Goal: Information Seeking & Learning: Compare options

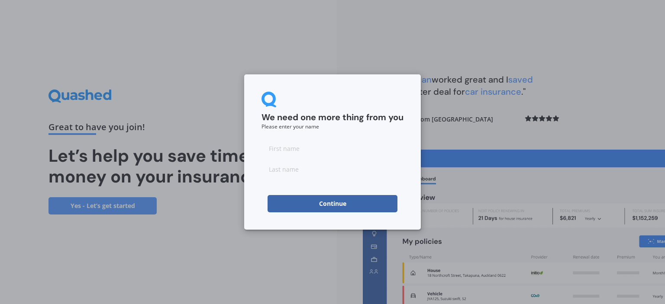
click at [284, 152] on input at bounding box center [333, 148] width 142 height 17
type input "g"
type input "s"
click button "Continue" at bounding box center [333, 203] width 130 height 17
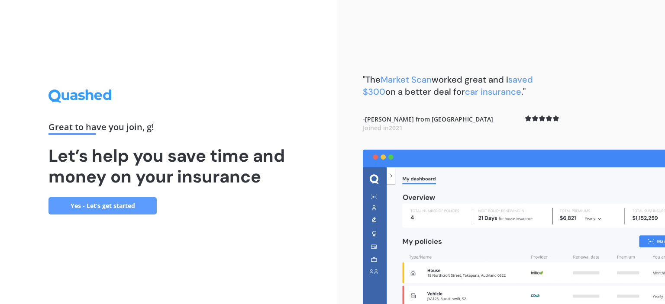
click at [122, 211] on link "Yes - Let’s get started" at bounding box center [103, 206] width 108 height 17
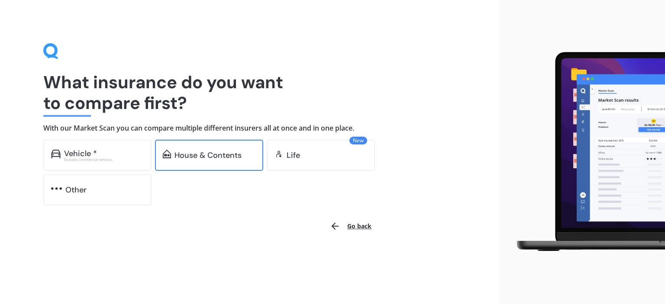
click at [193, 157] on div "House & Contents" at bounding box center [208, 155] width 67 height 9
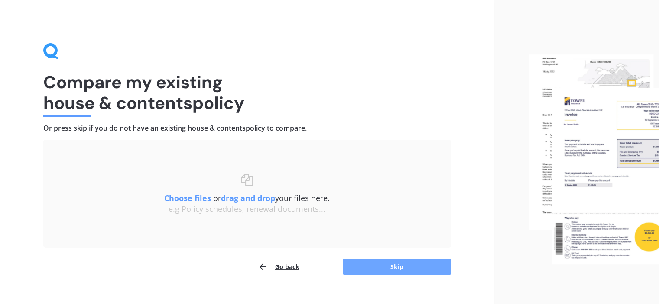
click at [391, 266] on button "Skip" at bounding box center [397, 267] width 108 height 16
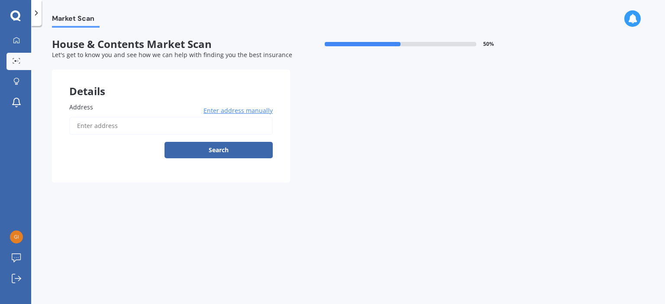
click at [106, 127] on input "Address" at bounding box center [171, 126] width 204 height 18
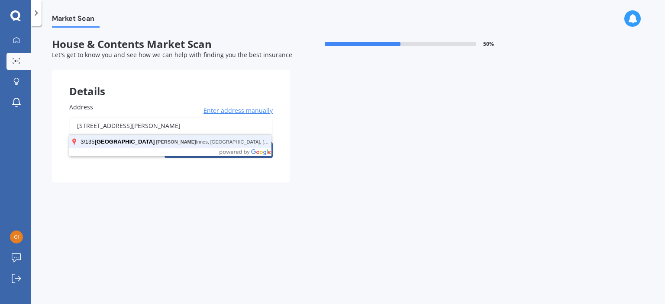
click at [165, 142] on button "Search" at bounding box center [219, 150] width 108 height 16
type input "3/135 Taniwha Street, Glen Innes, Auckland 1072"
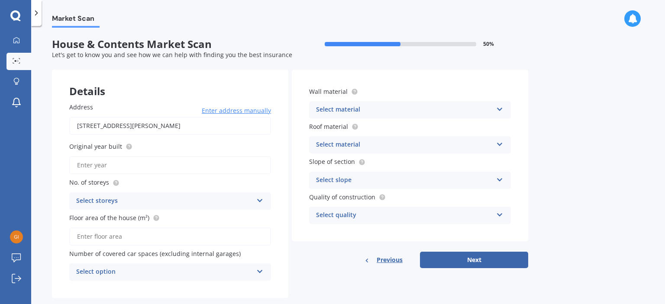
click at [111, 164] on input "Original year built" at bounding box center [170, 165] width 202 height 18
type input "2024"
click at [121, 201] on div "Select storeys" at bounding box center [164, 201] width 177 height 10
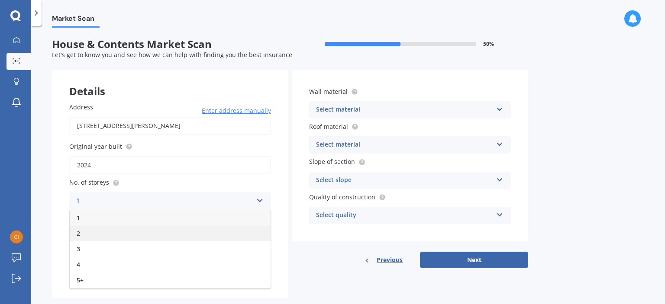
click at [91, 230] on div "2" at bounding box center [170, 234] width 201 height 16
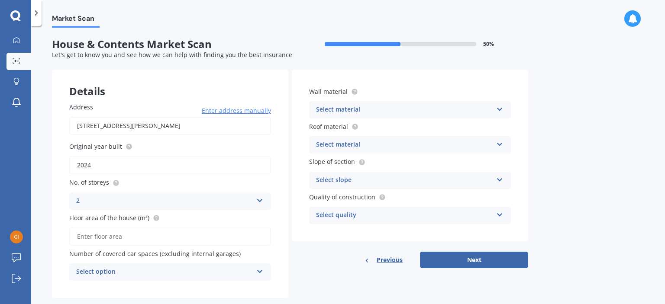
click at [104, 240] on input "Floor area of the house (m²)" at bounding box center [170, 237] width 202 height 18
type input "81"
click at [126, 269] on div "Select option" at bounding box center [164, 272] width 177 height 10
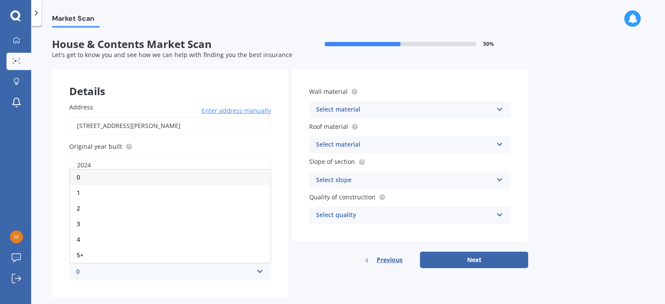
click at [99, 171] on div "0" at bounding box center [170, 178] width 201 height 16
click at [350, 107] on div "Select material" at bounding box center [404, 110] width 177 height 10
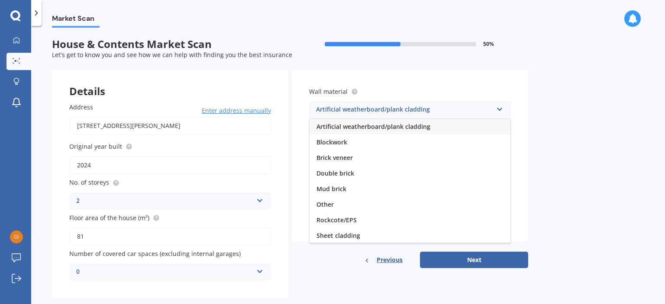
click at [352, 90] on circle at bounding box center [355, 92] width 6 height 6
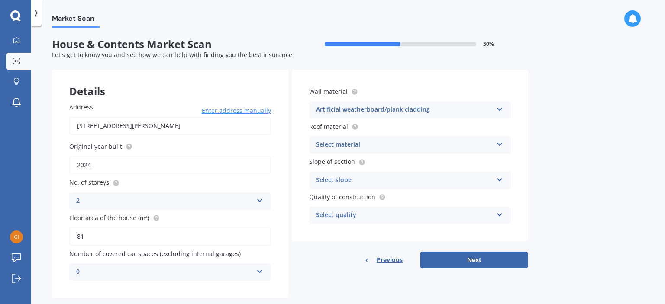
click at [358, 111] on div "Artificial weatherboard/plank cladding" at bounding box center [404, 110] width 177 height 10
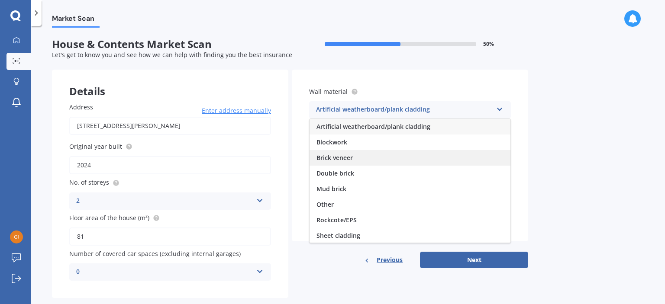
click at [353, 153] on div "Brick veneer" at bounding box center [410, 158] width 201 height 16
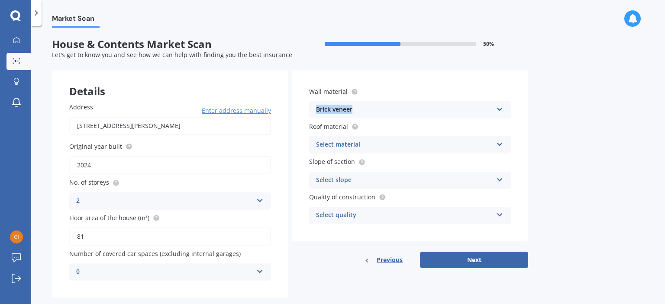
drag, startPoint x: 360, startPoint y: 110, endPoint x: 303, endPoint y: 104, distance: 57.2
click at [303, 104] on div "Wall material Brick veneer Artificial weatherboard/plank cladding Blockwork Bri…" at bounding box center [410, 156] width 236 height 172
copy div "Brick veneer"
click at [352, 110] on div "Brick veneer" at bounding box center [404, 110] width 177 height 10
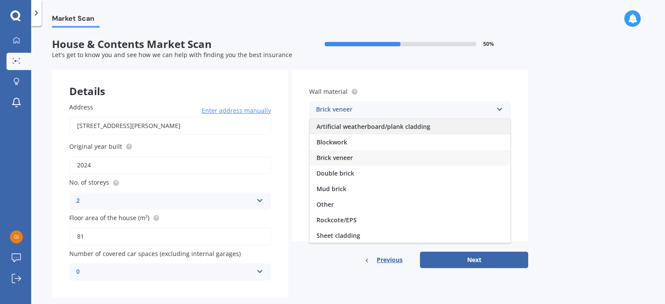
click at [356, 129] on span "Artificial weatherboard/plank cladding" at bounding box center [374, 127] width 114 height 8
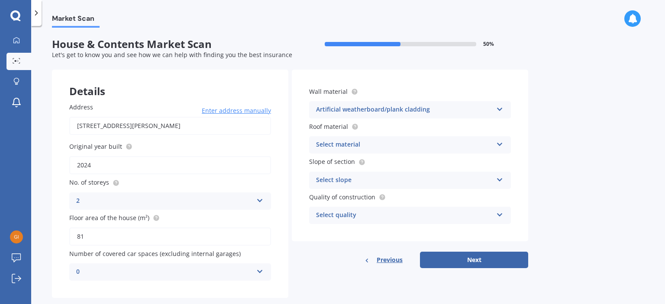
click at [340, 112] on div "Artificial weatherboard/plank cladding" at bounding box center [404, 110] width 177 height 10
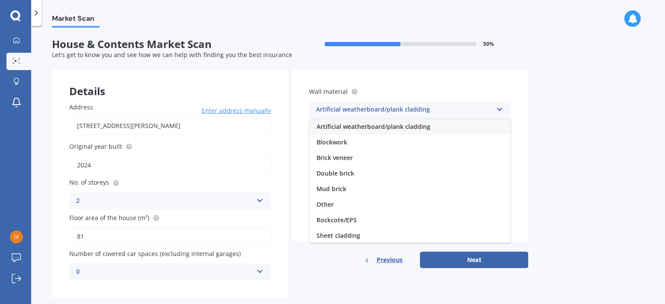
click at [347, 108] on div "Artificial weatherboard/plank cladding" at bounding box center [404, 110] width 177 height 10
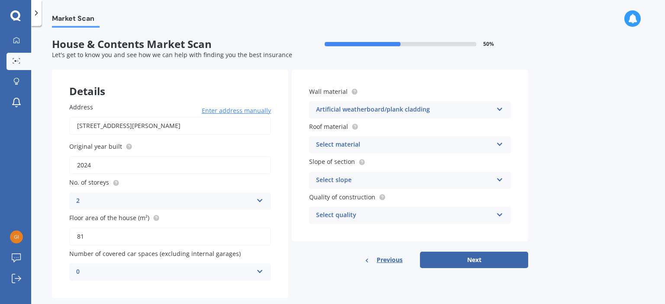
click at [353, 107] on div "Artificial weatherboard/plank cladding" at bounding box center [404, 110] width 177 height 10
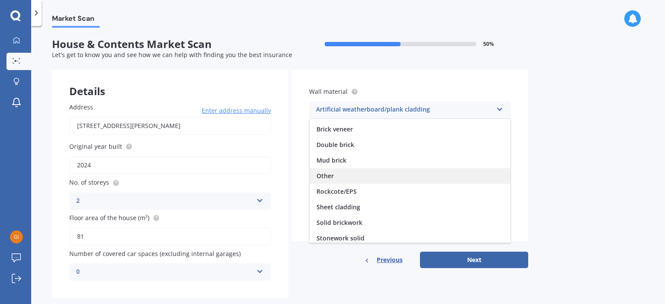
scroll to position [43, 0]
click at [365, 181] on div "Rockcote/EPS" at bounding box center [410, 177] width 201 height 16
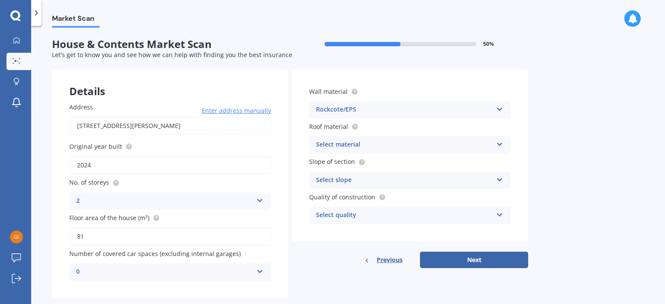
click at [343, 107] on div "Rockcote/EPS" at bounding box center [404, 110] width 177 height 10
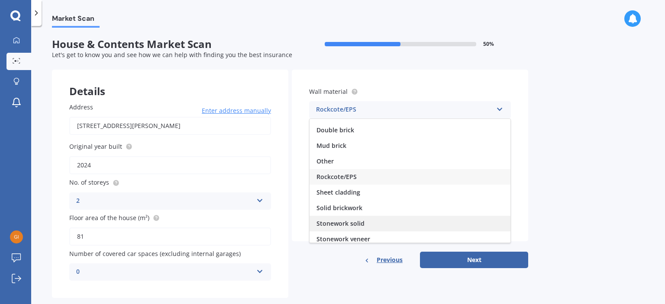
click at [373, 224] on div "Stonework solid" at bounding box center [410, 224] width 201 height 16
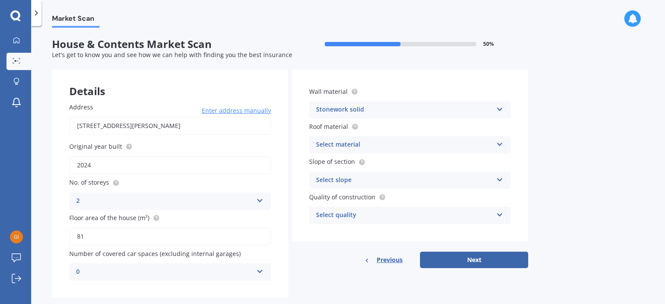
click at [369, 176] on div "Select slope" at bounding box center [404, 180] width 177 height 10
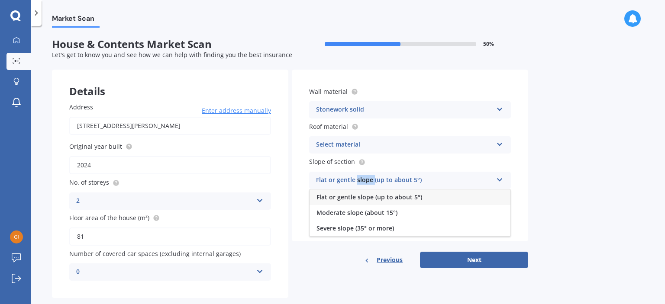
click at [369, 176] on div "Flat or gentle slope (up to about 5°)" at bounding box center [404, 180] width 177 height 10
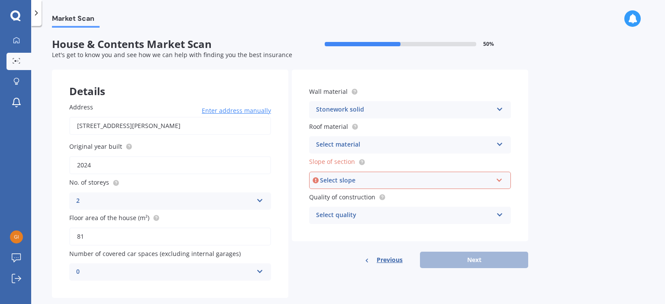
click at [353, 110] on div "Stonework solid" at bounding box center [404, 110] width 177 height 10
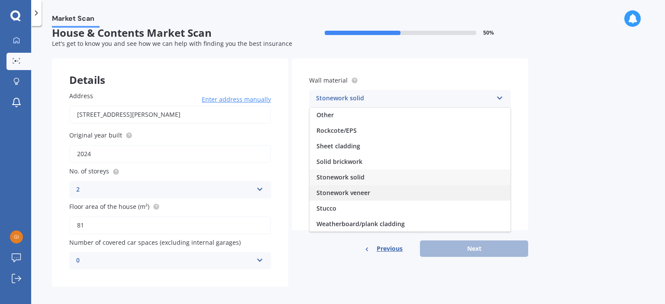
scroll to position [16, 0]
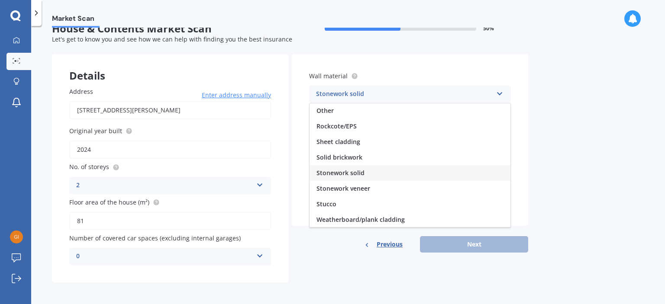
click at [368, 177] on div "Stonework solid" at bounding box center [410, 173] width 201 height 16
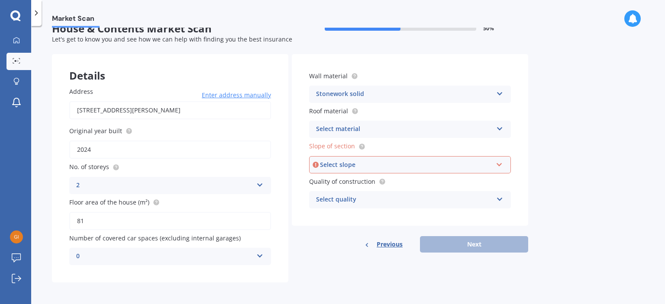
click at [347, 94] on div "Stonework solid" at bounding box center [404, 94] width 177 height 10
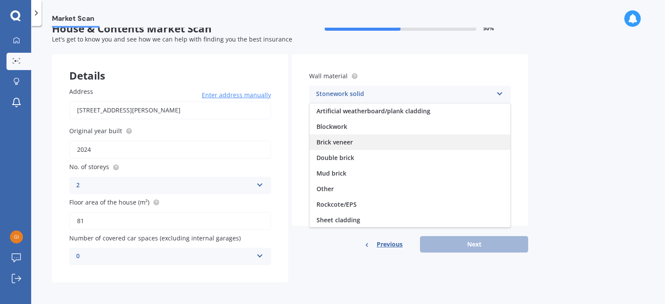
scroll to position [0, 0]
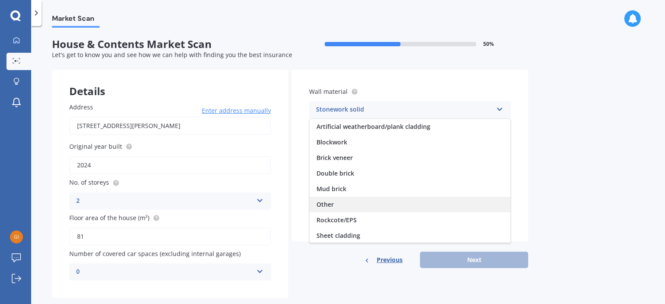
click at [343, 201] on div "Other" at bounding box center [410, 205] width 201 height 16
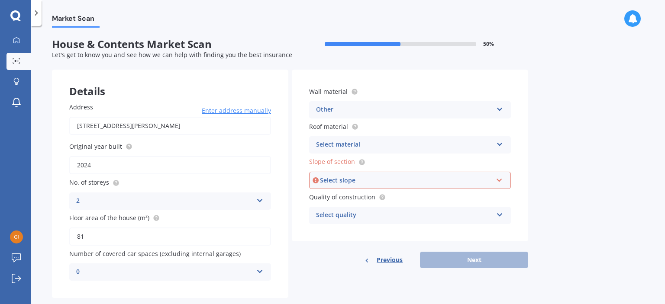
click at [354, 141] on div "Select material" at bounding box center [404, 145] width 177 height 10
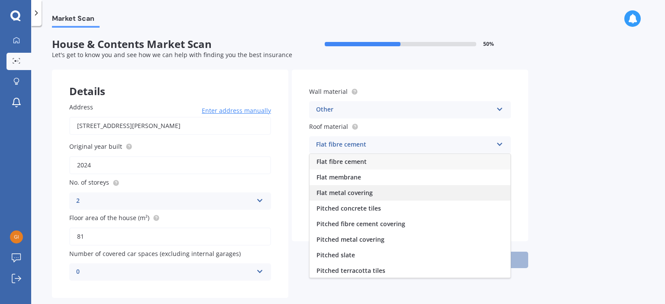
click at [365, 196] on span "Flat metal covering" at bounding box center [345, 193] width 56 height 8
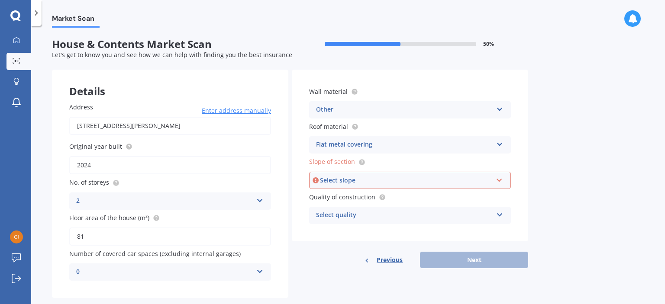
click at [350, 181] on div "Select slope" at bounding box center [406, 181] width 172 height 10
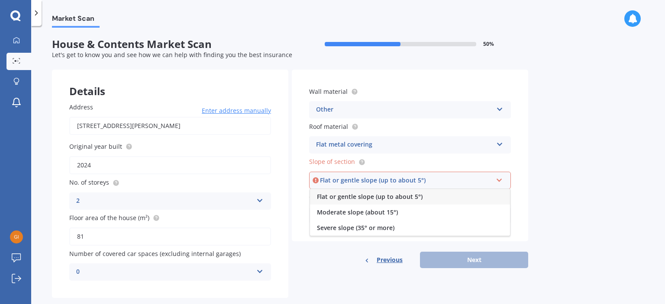
click at [417, 197] on span "Flat or gentle slope (up to about 5°)" at bounding box center [370, 197] width 106 height 8
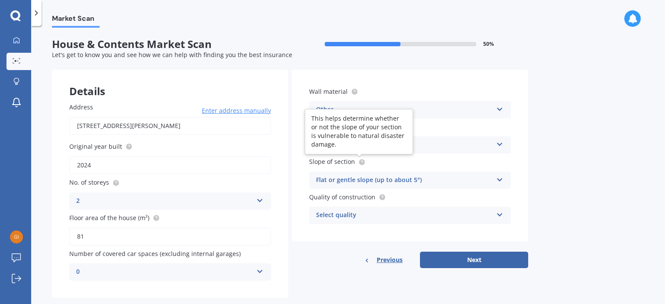
click at [361, 162] on icon at bounding box center [362, 162] width 2 height 2
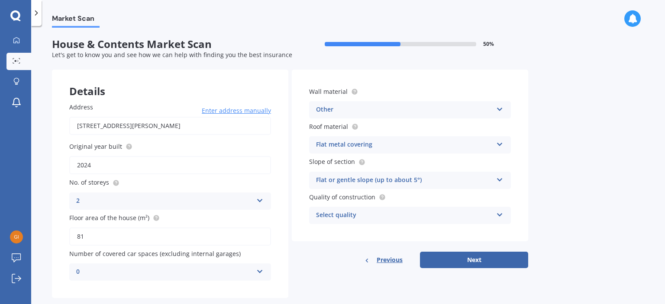
click at [374, 217] on div "Select quality" at bounding box center [404, 216] width 177 height 10
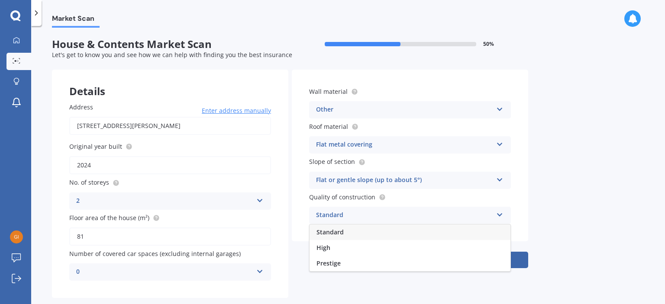
click at [334, 230] on span "Standard" at bounding box center [330, 232] width 27 height 8
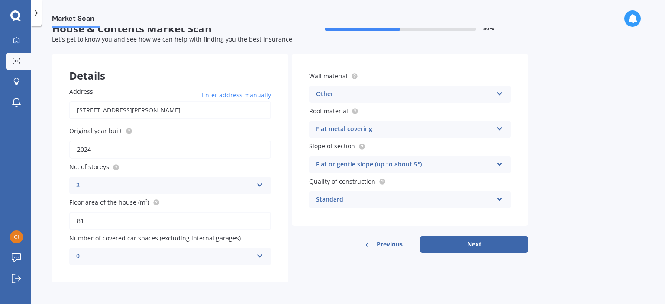
scroll to position [16, 0]
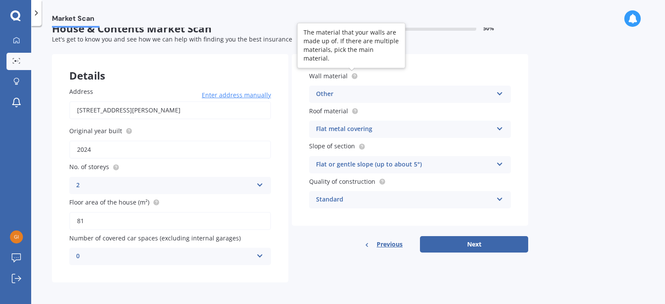
click at [352, 74] on circle at bounding box center [355, 76] width 6 height 6
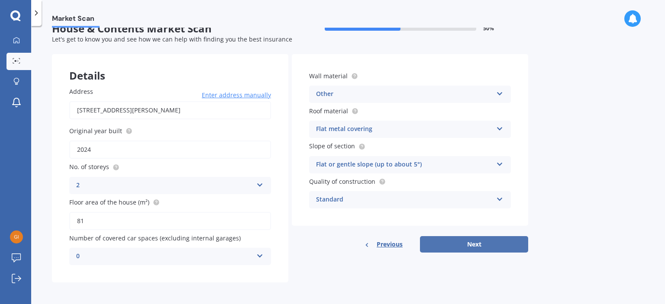
click at [484, 244] on button "Next" at bounding box center [474, 244] width 108 height 16
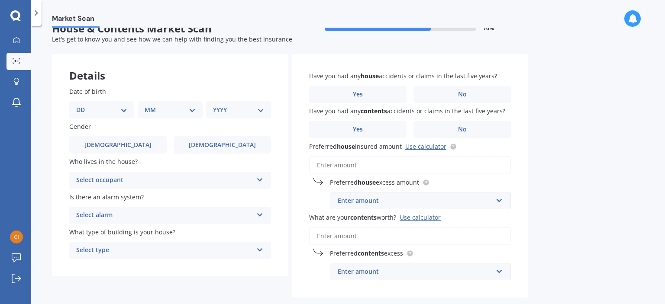
scroll to position [0, 0]
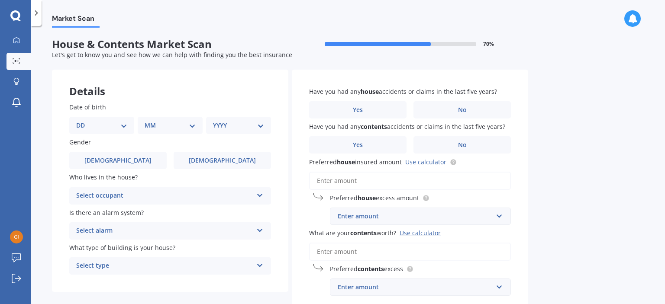
click at [117, 124] on select "DD 01 02 03 04 05 06 07 08 09 10 11 12 13 14 15 16 17 18 19 20 21 22 23 24 25 2…" at bounding box center [101, 126] width 51 height 10
select select "13"
click at [83, 121] on select "DD 01 02 03 04 05 06 07 08 09 10 11 12 13 14 15 16 17 18 19 20 21 22 23 24 25 2…" at bounding box center [101, 126] width 51 height 10
click at [167, 121] on select "MM 01 02 03 04 05 06 07 08 09 10 11 12" at bounding box center [172, 126] width 48 height 10
select select "10"
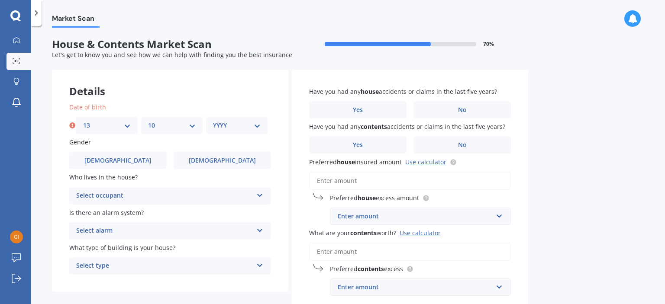
click at [148, 121] on select "MM 01 02 03 04 05 06 07 08 09 10 11 12" at bounding box center [172, 126] width 48 height 10
click at [233, 123] on select "YYYY 2009 2008 2007 2006 2005 2004 2003 2002 2001 2000 1999 1998 1997 1996 1995…" at bounding box center [237, 126] width 48 height 10
select select "1993"
click at [213, 121] on select "YYYY 2009 2008 2007 2006 2005 2004 2003 2002 2001 2000 1999 1998 1997 1996 1995…" at bounding box center [237, 126] width 48 height 10
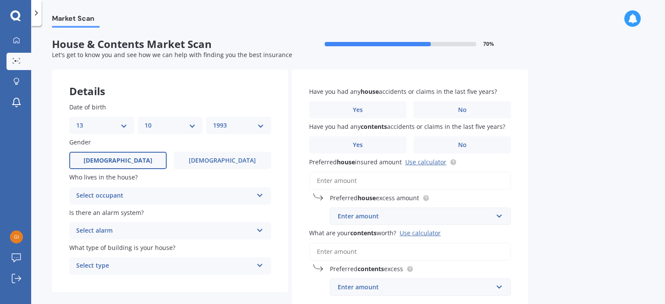
click at [115, 153] on label "Male" at bounding box center [117, 160] width 97 height 17
click at [0, 0] on input "Male" at bounding box center [0, 0] width 0 height 0
click at [139, 197] on div "Select occupant" at bounding box center [164, 196] width 177 height 10
click at [128, 217] on div "Owner" at bounding box center [170, 213] width 201 height 16
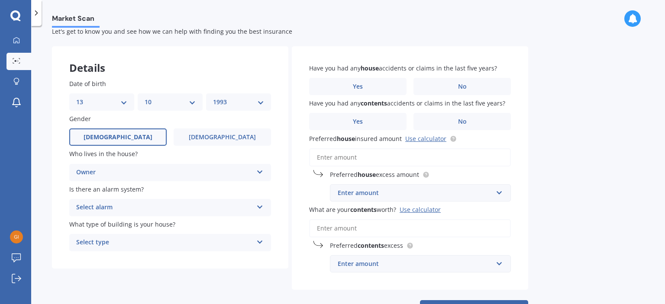
scroll to position [43, 0]
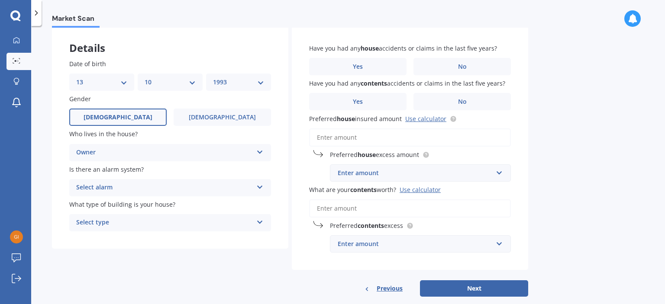
click at [104, 188] on div "Select alarm" at bounding box center [164, 188] width 177 height 10
click at [104, 204] on span "Yes, monitored" at bounding box center [99, 205] width 45 height 8
click at [105, 188] on div "Yes, monitored" at bounding box center [164, 188] width 177 height 10
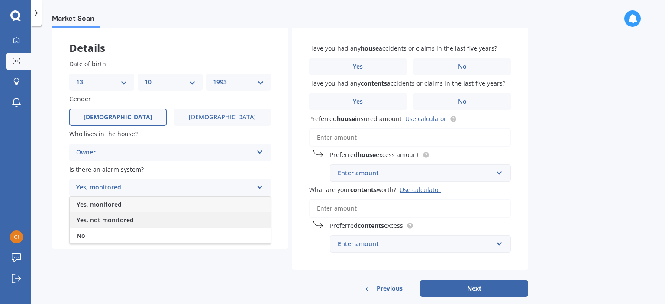
click at [103, 220] on span "Yes, not monitored" at bounding box center [105, 220] width 57 height 8
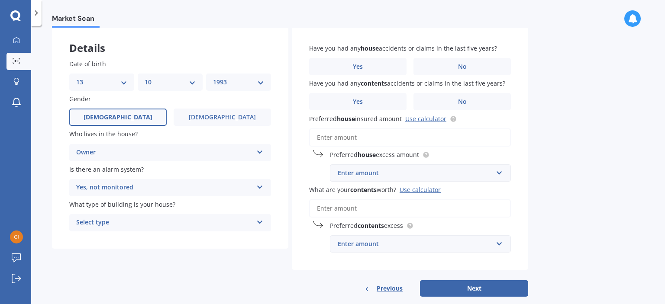
click at [146, 223] on div "Select type" at bounding box center [164, 223] width 177 height 10
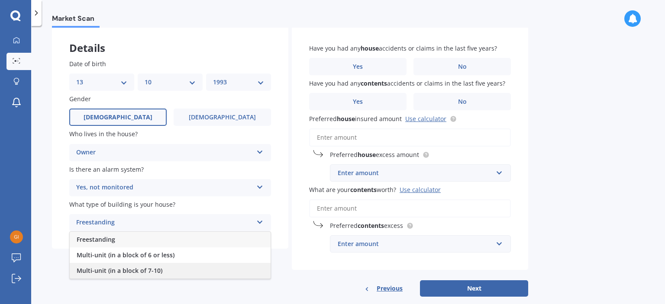
click at [99, 269] on span "Multi-unit (in a block of 7-10)" at bounding box center [120, 271] width 86 height 8
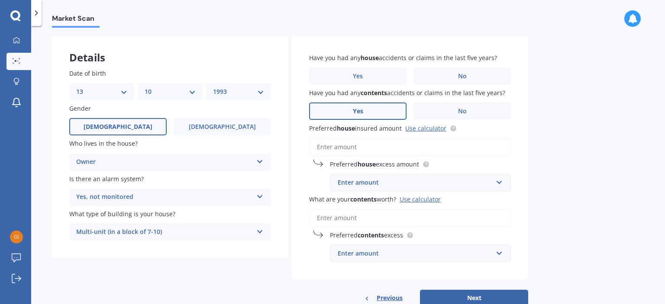
scroll to position [15, 0]
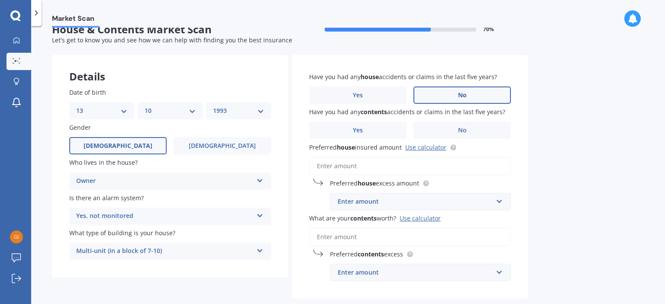
click at [465, 95] on span "No" at bounding box center [462, 95] width 9 height 7
click at [0, 0] on input "No" at bounding box center [0, 0] width 0 height 0
click at [464, 127] on span "No" at bounding box center [462, 130] width 9 height 7
click at [0, 0] on input "No" at bounding box center [0, 0] width 0 height 0
click at [424, 146] on link "Use calculator" at bounding box center [425, 147] width 41 height 8
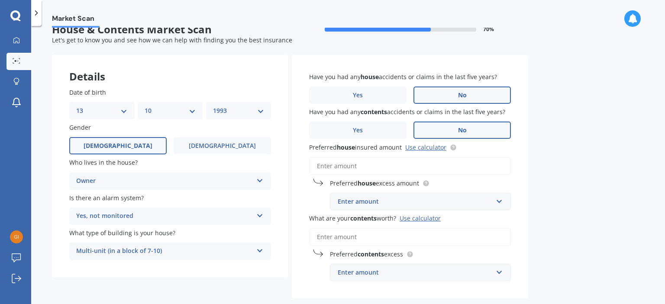
click at [377, 203] on div "Enter amount" at bounding box center [415, 202] width 155 height 10
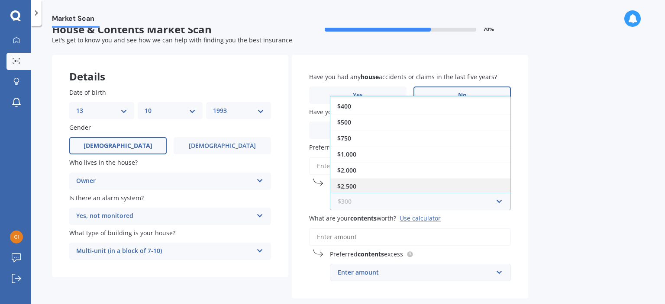
scroll to position [0, 0]
click at [372, 209] on input "text" at bounding box center [417, 202] width 173 height 16
click at [316, 205] on div "Preferred house excess amount $300 $300 $400 $500 $750 $1,000 $2,000 $2,500" at bounding box center [410, 195] width 202 height 32
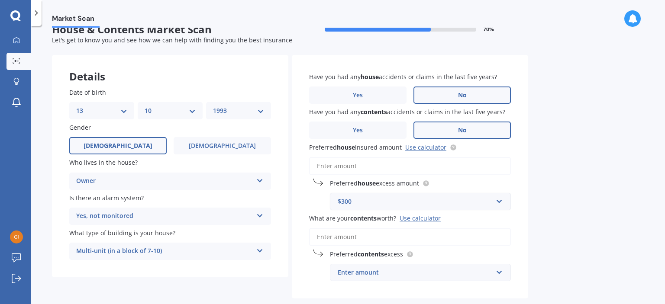
click at [370, 201] on div "$300" at bounding box center [415, 202] width 155 height 10
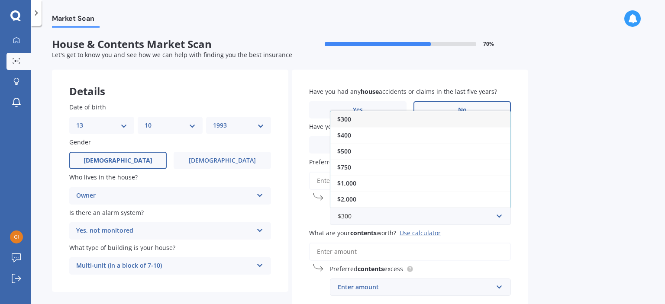
click at [360, 134] on div "$400" at bounding box center [420, 135] width 180 height 16
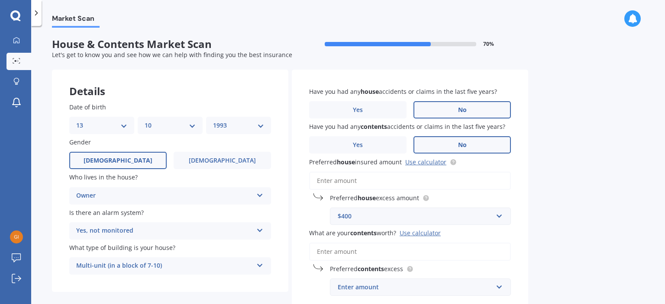
click at [359, 181] on input "Preferred house insured amount Use calculator" at bounding box center [410, 181] width 202 height 18
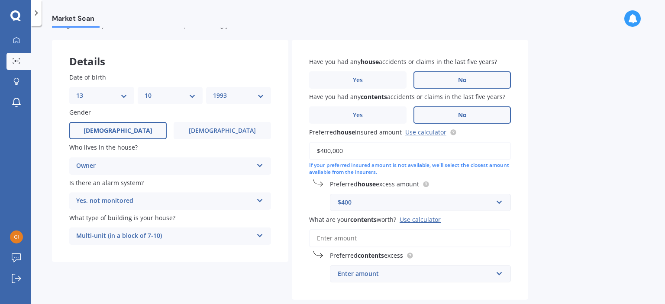
scroll to position [43, 0]
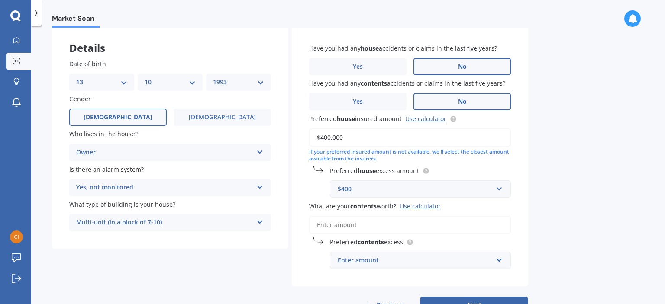
type input "$400,000"
click at [435, 204] on div "Use calculator" at bounding box center [420, 206] width 41 height 8
click at [435, 216] on input "What are your contents worth? Use calculator" at bounding box center [410, 225] width 202 height 18
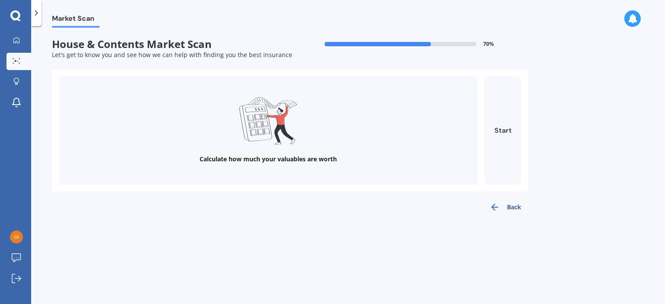
click at [502, 130] on button "Start" at bounding box center [503, 131] width 37 height 108
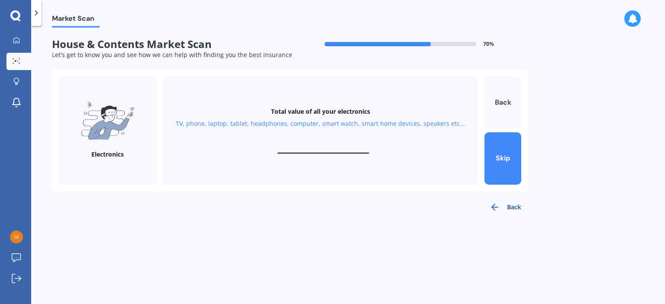
click at [498, 104] on button "Back" at bounding box center [503, 103] width 37 height 52
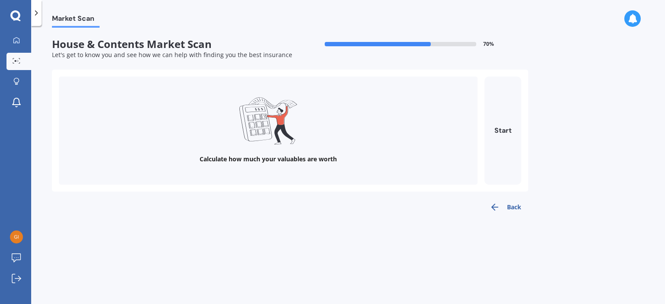
click at [509, 207] on button "Back" at bounding box center [505, 207] width 45 height 17
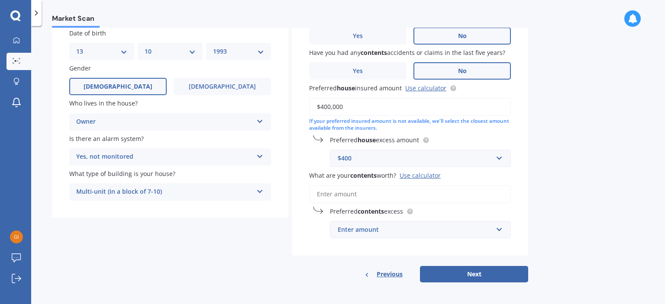
scroll to position [75, 0]
drag, startPoint x: 347, startPoint y: 195, endPoint x: 351, endPoint y: 199, distance: 5.5
click at [348, 195] on input "What are your contents worth? Use calculator" at bounding box center [410, 194] width 202 height 18
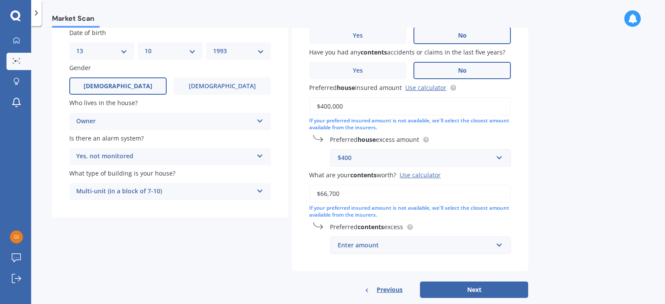
type input "$66,700"
click at [367, 250] on div "Enter amount $250 $300 $400 $500 $750 $1,000 $2,000" at bounding box center [420, 245] width 181 height 17
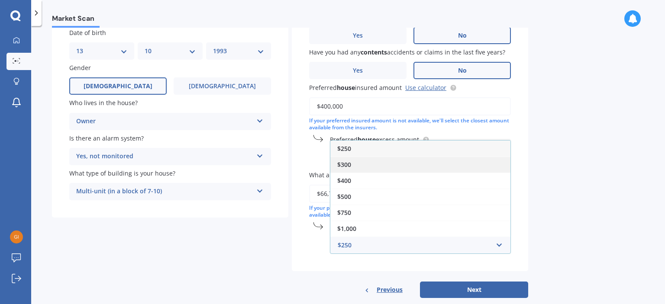
click at [368, 162] on div "$300" at bounding box center [420, 165] width 180 height 16
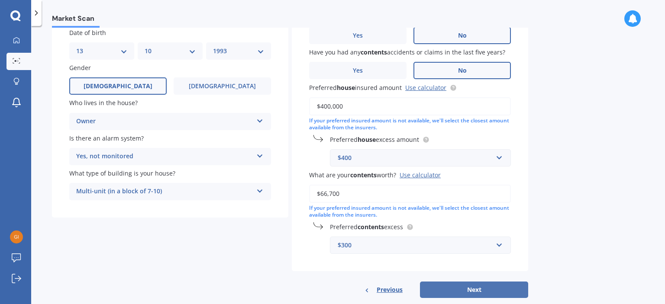
click at [484, 288] on button "Next" at bounding box center [474, 290] width 108 height 16
select select "13"
select select "10"
select select "1993"
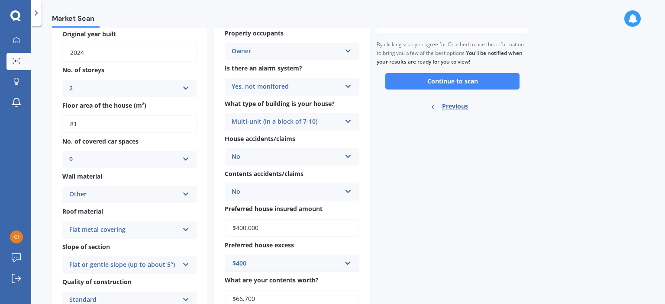
scroll to position [152, 0]
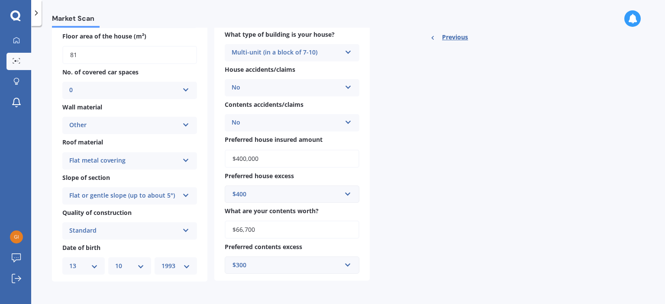
click at [130, 125] on div "Other" at bounding box center [124, 125] width 110 height 10
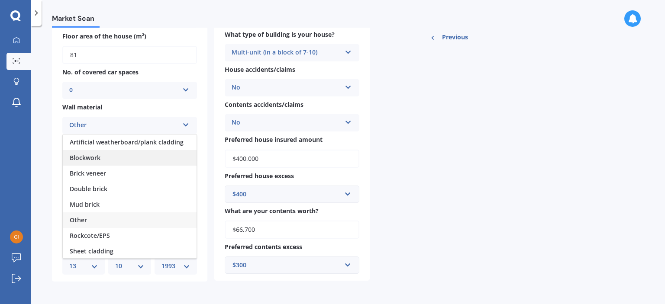
click at [121, 162] on div "Blockwork" at bounding box center [130, 158] width 134 height 16
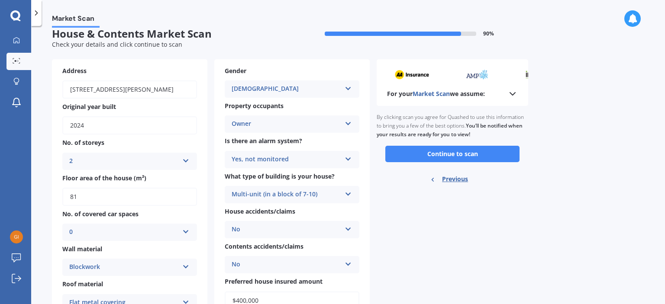
scroll to position [0, 0]
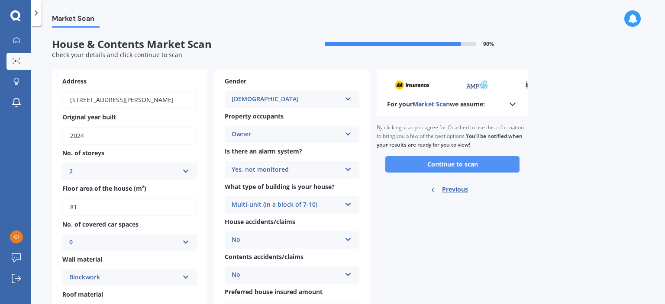
click at [454, 164] on button "Continue to scan" at bounding box center [452, 164] width 134 height 16
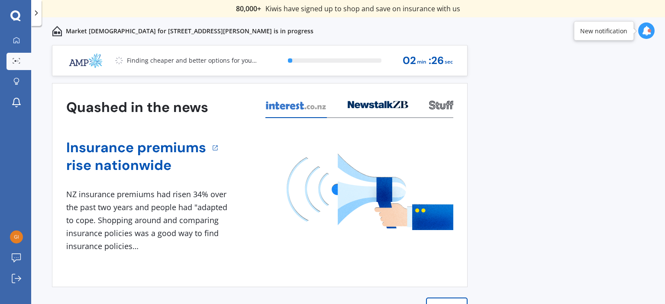
scroll to position [9, 0]
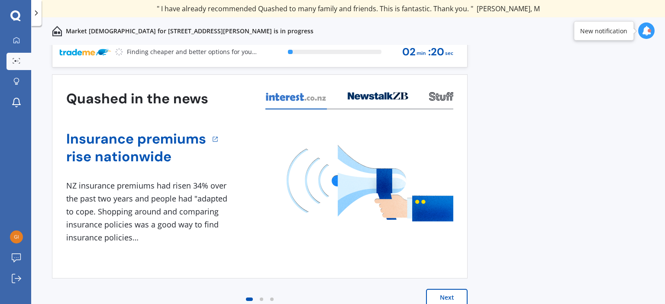
click at [442, 297] on button "Next" at bounding box center [447, 297] width 42 height 17
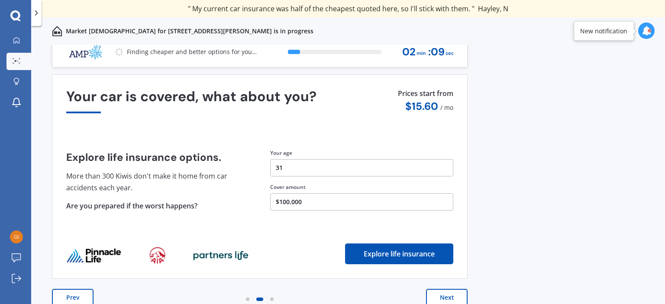
click at [438, 295] on button "Next" at bounding box center [447, 297] width 42 height 17
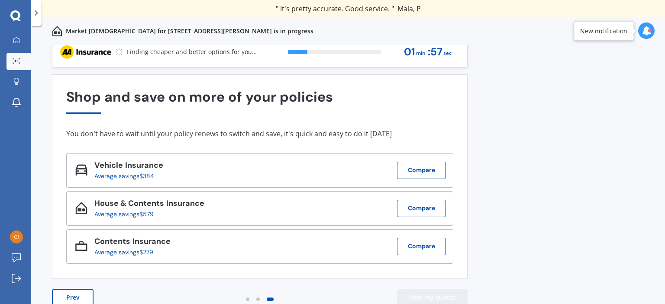
click at [411, 295] on button "View my quotes" at bounding box center [432, 297] width 71 height 17
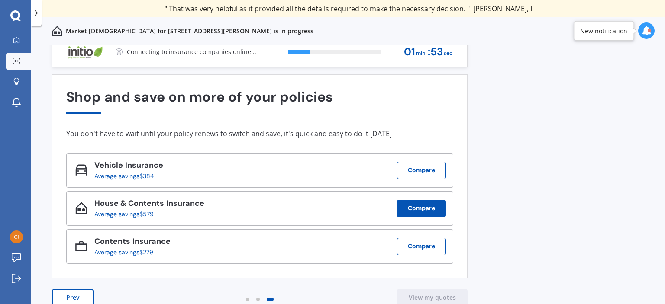
click at [408, 207] on button "Compare" at bounding box center [421, 208] width 49 height 17
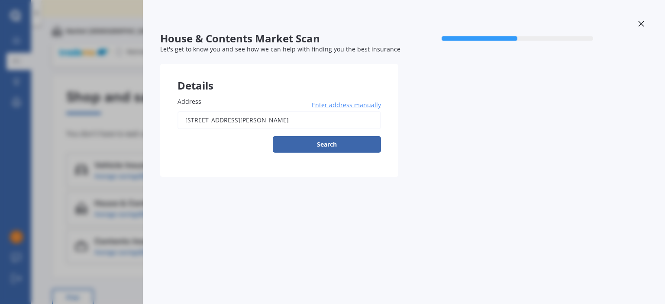
click at [322, 144] on button "Search" at bounding box center [327, 144] width 108 height 16
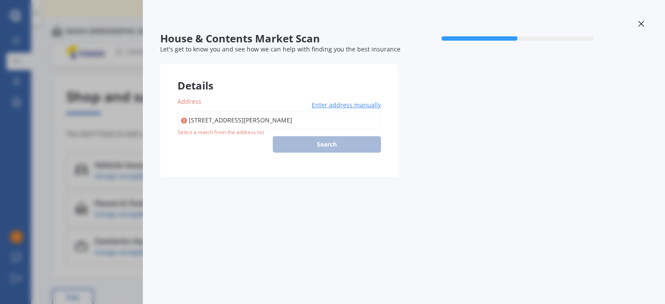
type input "3/135 Taniwha Street, Glen Innes, Auckland 1072"
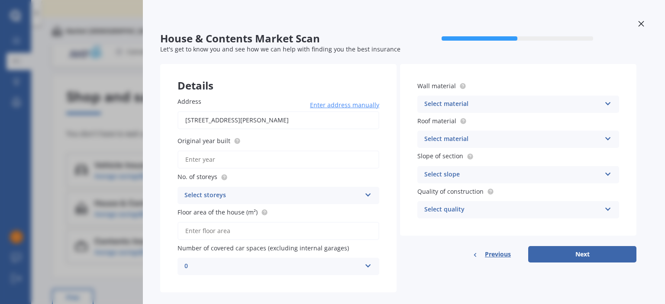
click at [638, 23] on icon at bounding box center [641, 24] width 6 height 6
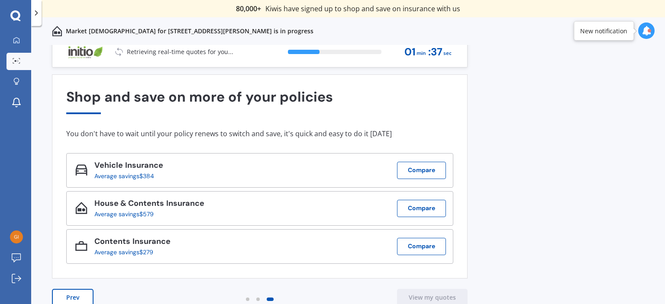
scroll to position [0, 0]
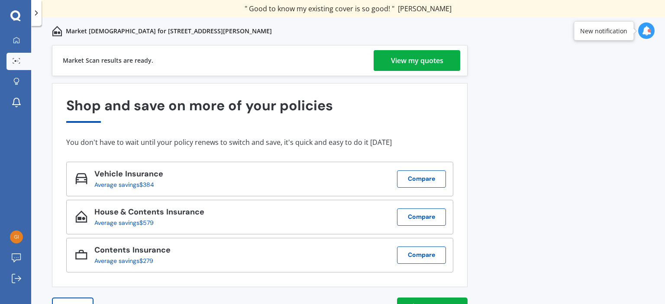
click at [430, 57] on div "View my quotes" at bounding box center [417, 60] width 52 height 21
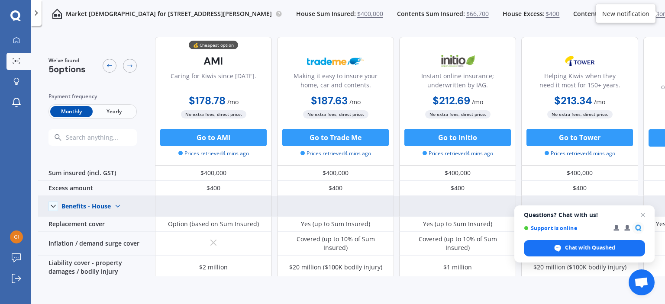
click at [116, 204] on img at bounding box center [118, 207] width 14 height 14
click at [101, 237] on span "Benefits - Contents" at bounding box center [96, 237] width 55 height 8
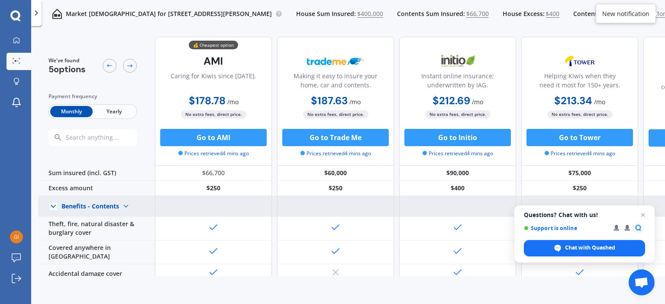
click at [125, 202] on img at bounding box center [126, 207] width 14 height 14
click at [109, 219] on span "Benefits - House" at bounding box center [92, 221] width 47 height 8
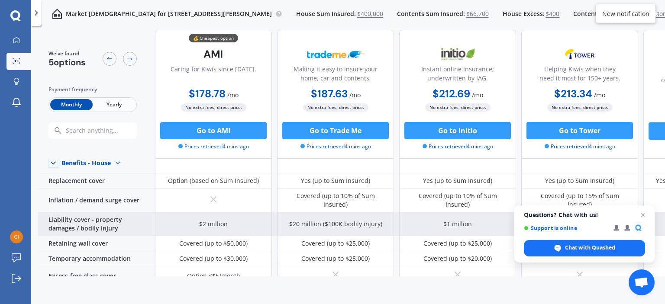
scroll to position [87, 0]
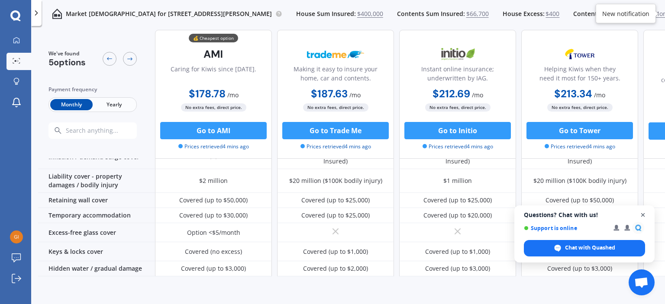
click at [645, 214] on span "Close chat" at bounding box center [643, 215] width 11 height 11
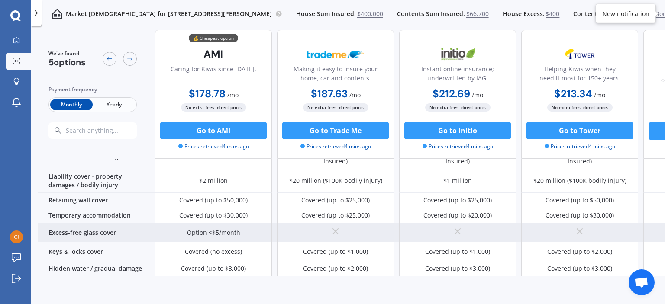
scroll to position [130, 0]
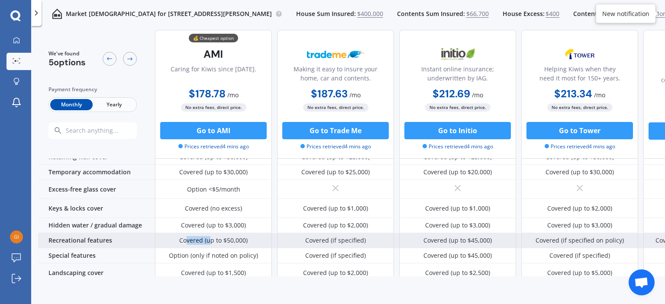
drag, startPoint x: 187, startPoint y: 233, endPoint x: 212, endPoint y: 228, distance: 25.6
click at [210, 233] on div "Covered (up to $50,000)" at bounding box center [213, 240] width 117 height 15
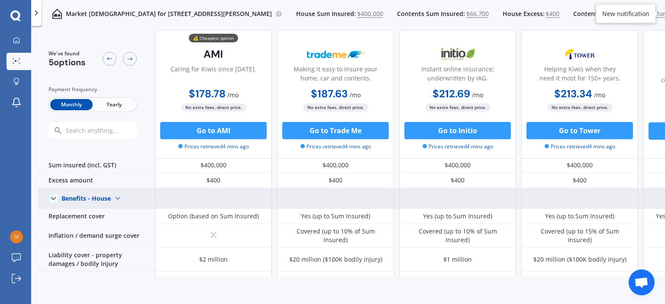
scroll to position [0, 0]
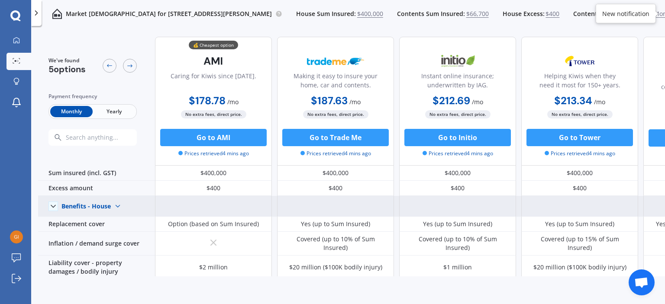
click at [119, 207] on img at bounding box center [118, 207] width 14 height 14
click at [102, 234] on span "Benefits - Contents" at bounding box center [96, 237] width 55 height 8
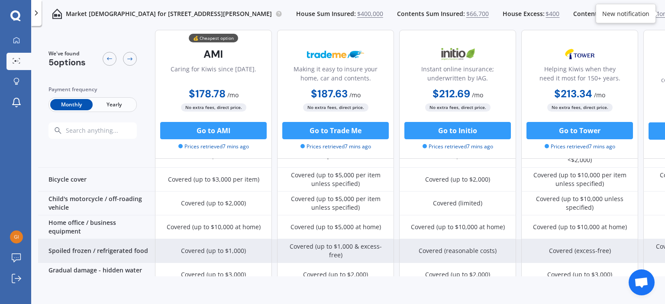
scroll to position [433, 0]
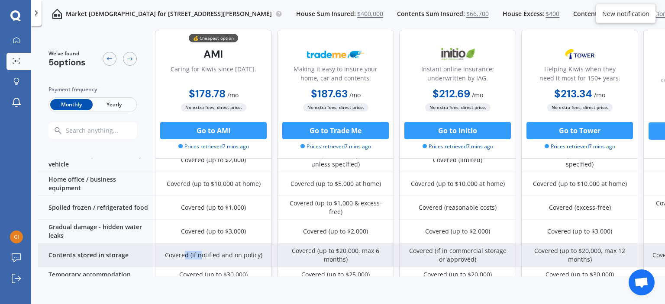
drag, startPoint x: 185, startPoint y: 227, endPoint x: 203, endPoint y: 226, distance: 17.4
click at [203, 251] on div "Covered (if notified and on policy)" at bounding box center [213, 255] width 97 height 9
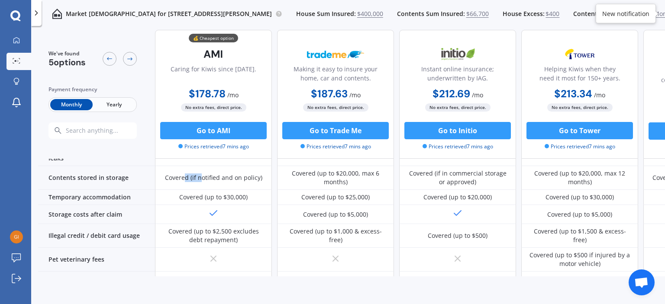
scroll to position [447, 0]
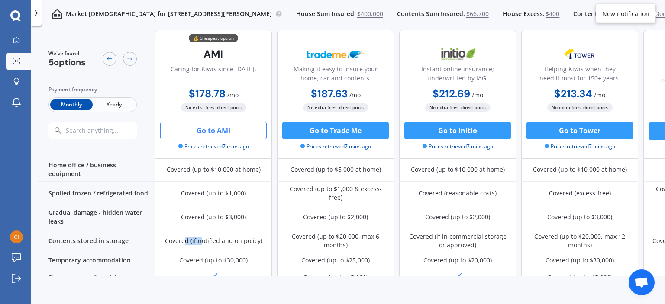
drag, startPoint x: 220, startPoint y: 134, endPoint x: 192, endPoint y: 129, distance: 27.7
click at [192, 129] on button "Go to AMI" at bounding box center [213, 130] width 107 height 17
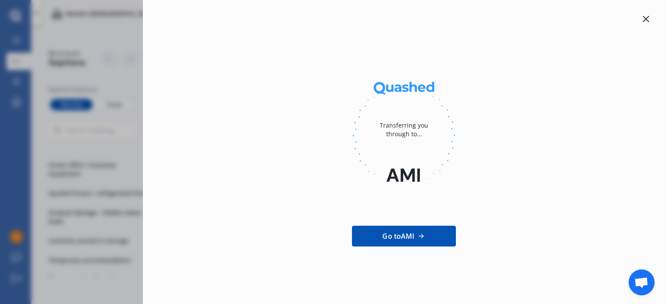
click at [71, 75] on div "Transferring you through to... Go to AMI" at bounding box center [332, 152] width 665 height 304
click at [643, 17] on icon at bounding box center [646, 19] width 7 height 7
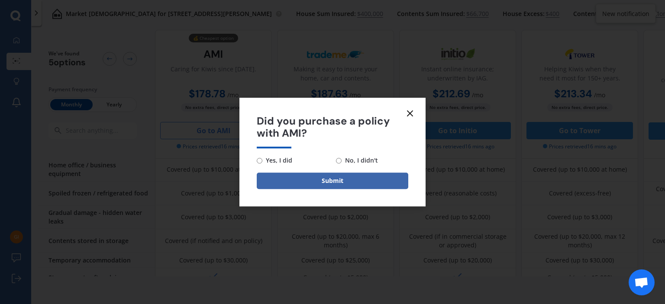
click at [409, 113] on icon at bounding box center [410, 113] width 10 height 10
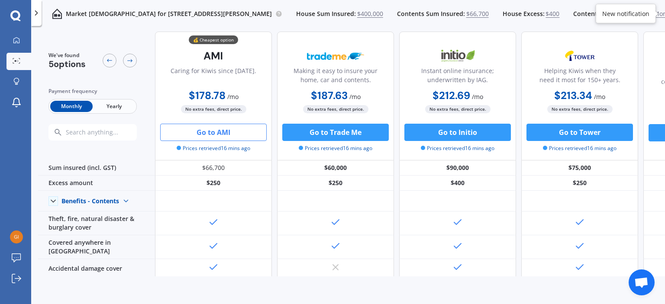
scroll to position [0, 0]
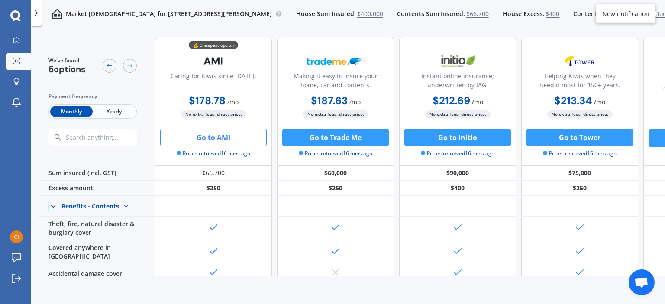
click at [114, 111] on span "Yearly" at bounding box center [114, 111] width 42 height 11
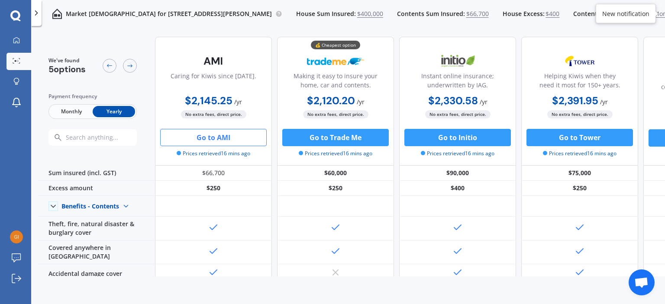
click at [39, 11] on icon at bounding box center [36, 13] width 9 height 9
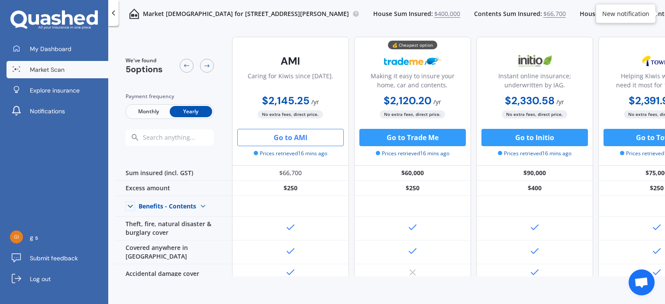
click at [117, 12] on icon at bounding box center [113, 13] width 9 height 9
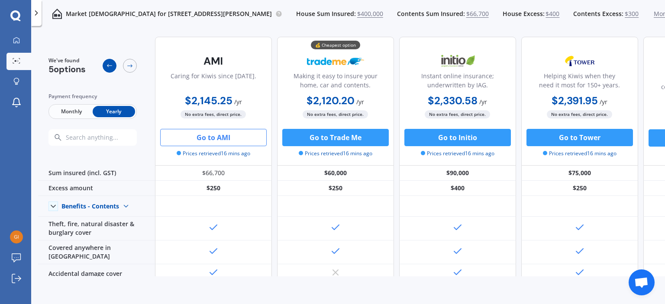
click at [106, 66] on icon at bounding box center [109, 65] width 7 height 7
click at [131, 65] on icon at bounding box center [129, 66] width 5 height 3
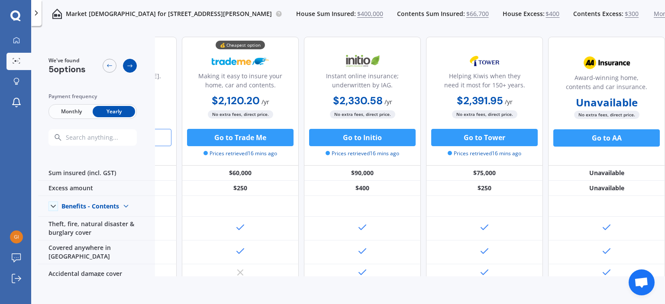
scroll to position [0, 99]
click at [131, 65] on icon at bounding box center [129, 66] width 5 height 3
click at [114, 65] on div at bounding box center [110, 66] width 14 height 14
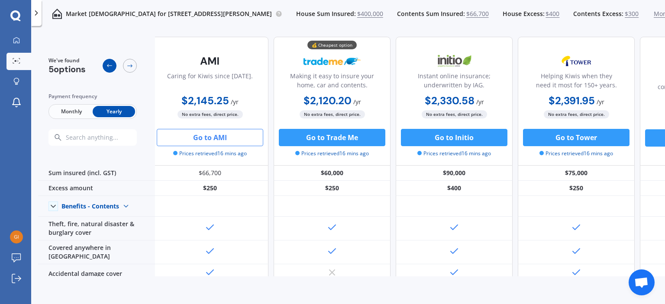
scroll to position [0, 0]
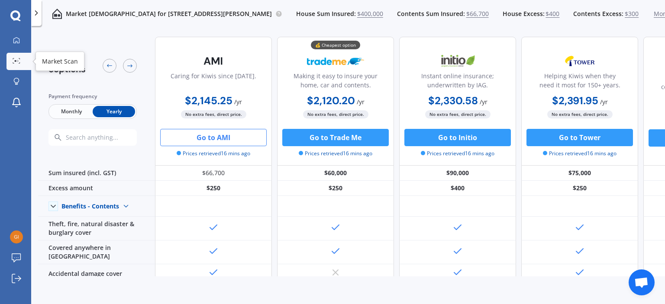
click at [15, 63] on icon at bounding box center [17, 61] width 8 height 6
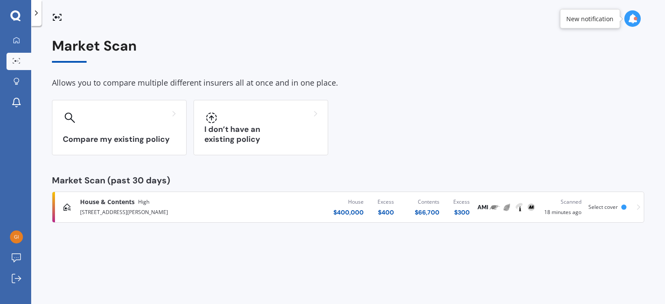
click at [639, 207] on icon at bounding box center [638, 207] width 3 height 6
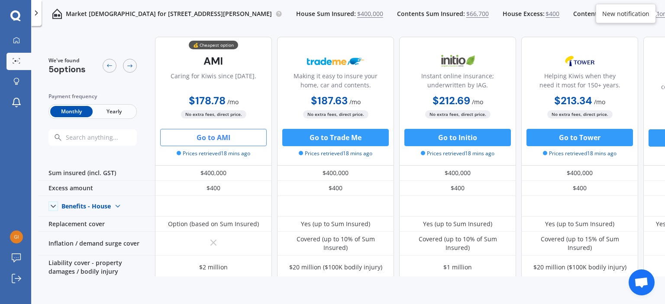
drag, startPoint x: 113, startPoint y: 66, endPoint x: 87, endPoint y: 63, distance: 25.3
click at [112, 66] on icon at bounding box center [109, 65] width 7 height 7
drag, startPoint x: 638, startPoint y: 13, endPoint x: 608, endPoint y: 14, distance: 30.3
click at [608, 14] on div "House Sum Insured: $400,000 Contents Sum Insured: $66,700 House Excess: $400 Co…" at bounding box center [489, 14] width 386 height 9
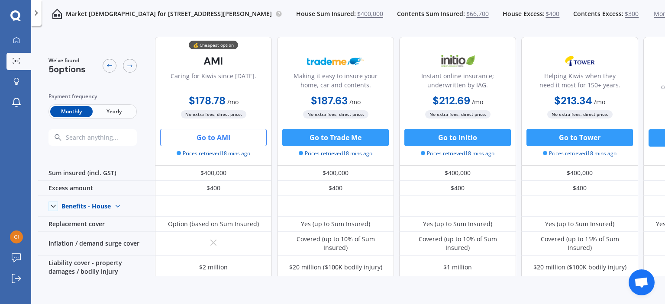
click at [357, 13] on span "$400,000" at bounding box center [370, 14] width 26 height 9
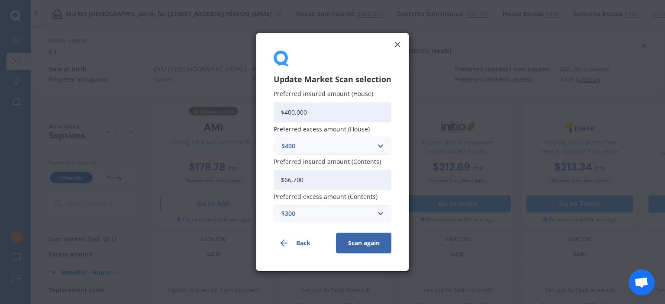
click at [300, 244] on button "Back" at bounding box center [301, 243] width 55 height 21
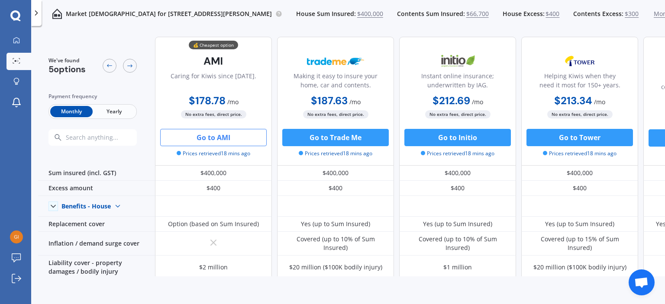
click at [220, 10] on p "Market Scan for 3/135 Taniwha Street, Glen Innes, Auckland 1072" at bounding box center [169, 14] width 206 height 9
click at [57, 14] on img at bounding box center [57, 14] width 10 height 10
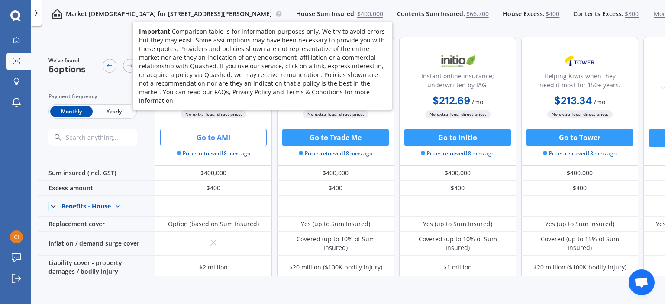
click at [276, 16] on circle at bounding box center [279, 14] width 6 height 6
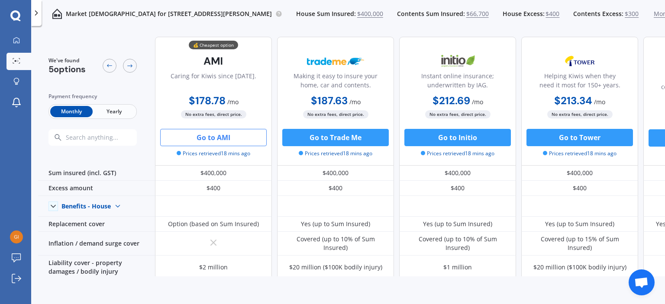
click at [39, 10] on icon at bounding box center [36, 13] width 9 height 9
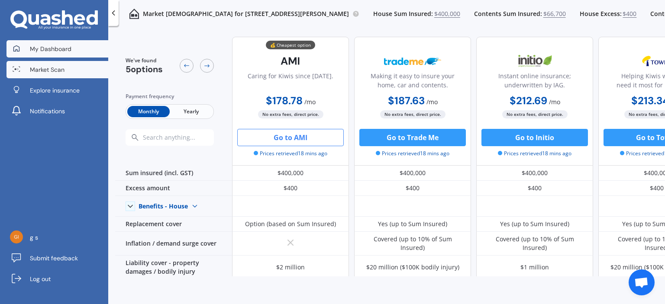
click at [54, 48] on span "My Dashboard" at bounding box center [51, 49] width 42 height 9
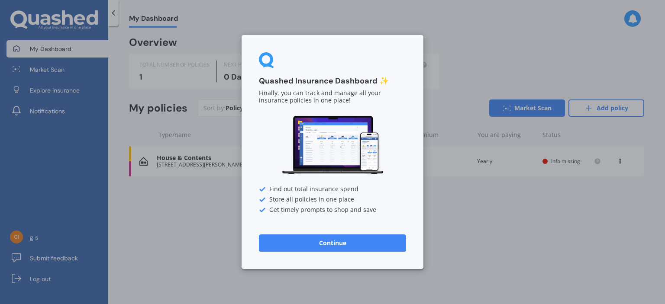
click at [330, 241] on button "Continue" at bounding box center [332, 243] width 147 height 17
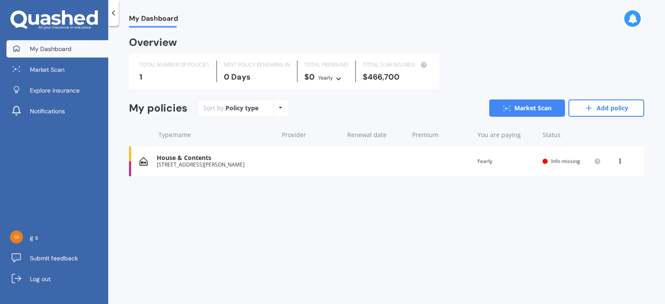
click at [603, 161] on div "House & Contents 3/135 Taniwha Street, Glen Innes, Auckland 1072 Renewal date P…" at bounding box center [386, 161] width 515 height 30
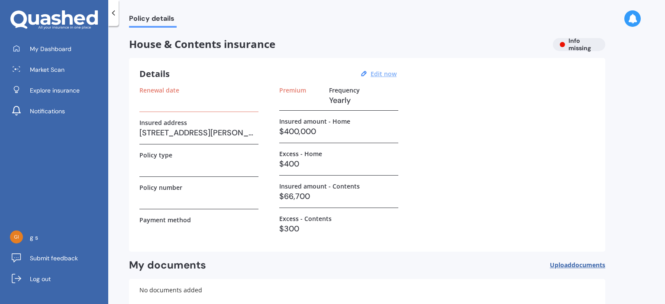
click at [383, 74] on u "Edit now" at bounding box center [384, 74] width 26 height 8
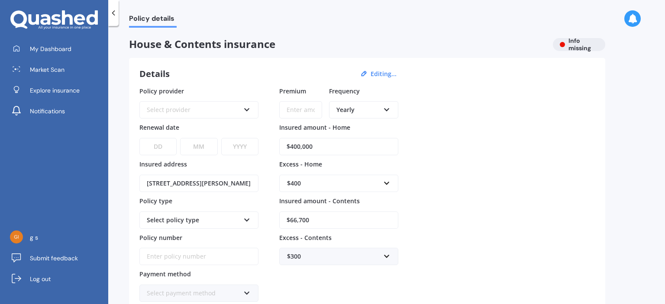
click at [117, 18] on div at bounding box center [113, 13] width 10 height 26
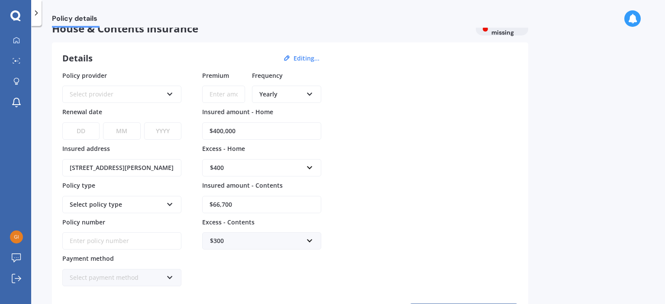
scroll to position [154, 0]
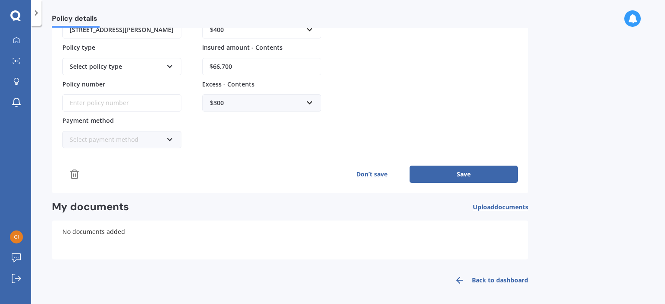
click at [385, 172] on button "Don’t save" at bounding box center [372, 174] width 76 height 17
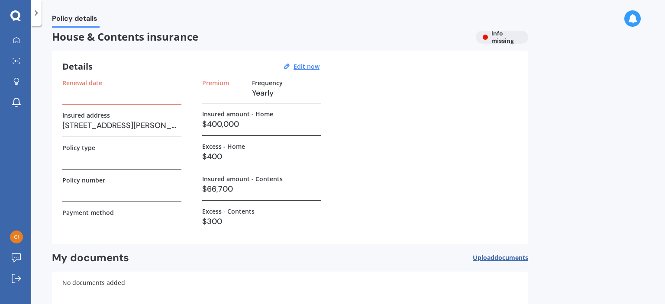
scroll to position [0, 0]
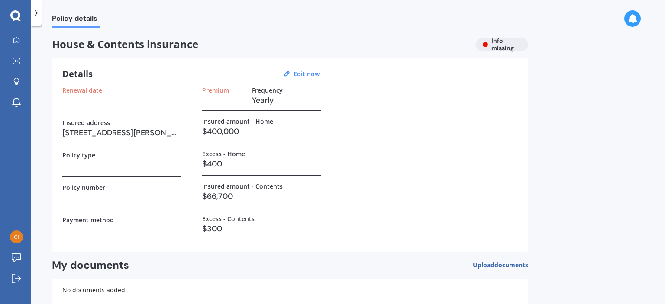
click at [39, 14] on icon at bounding box center [36, 13] width 9 height 9
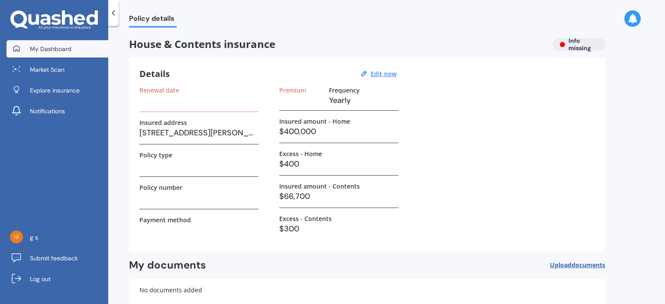
click at [43, 55] on link "My Dashboard" at bounding box center [57, 48] width 102 height 17
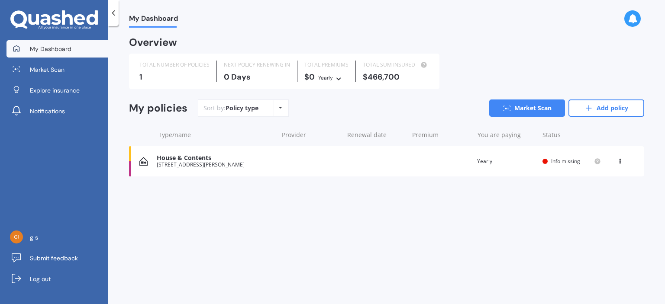
click at [621, 161] on icon at bounding box center [620, 159] width 6 height 5
click at [594, 192] on div "Delete" at bounding box center [601, 195] width 86 height 17
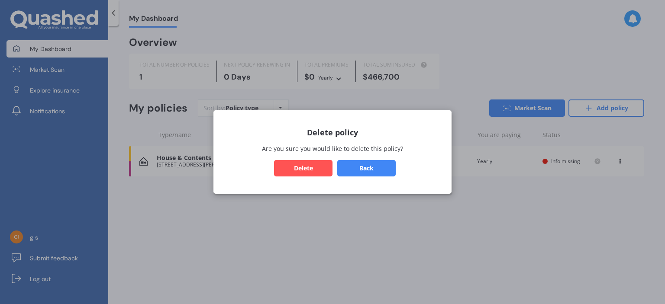
click at [312, 167] on button "Delete" at bounding box center [303, 168] width 58 height 16
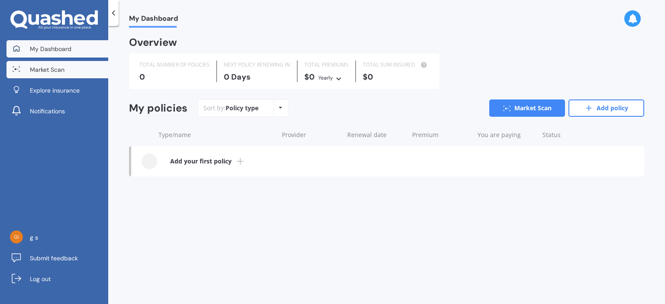
click at [51, 66] on span "Market Scan" at bounding box center [47, 69] width 35 height 9
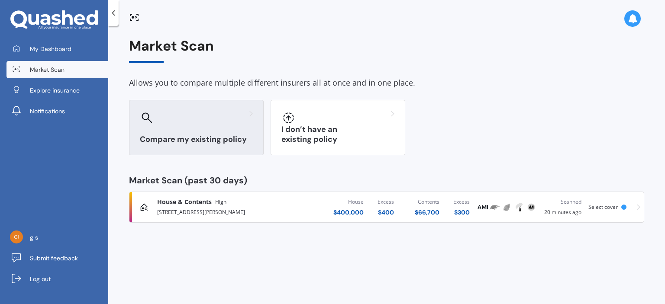
click at [219, 119] on div at bounding box center [196, 118] width 113 height 14
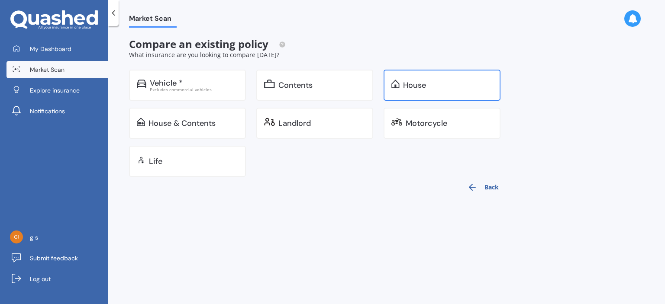
click at [415, 79] on div "House" at bounding box center [442, 85] width 117 height 31
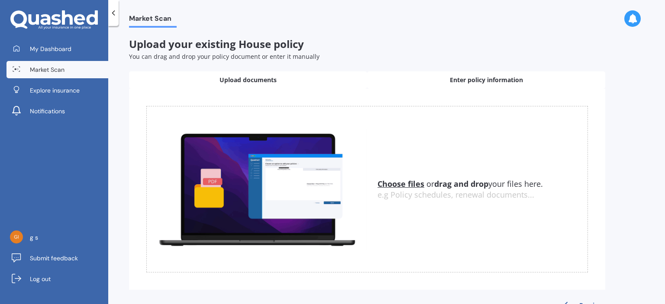
click at [483, 82] on span "Enter policy information" at bounding box center [486, 80] width 73 height 9
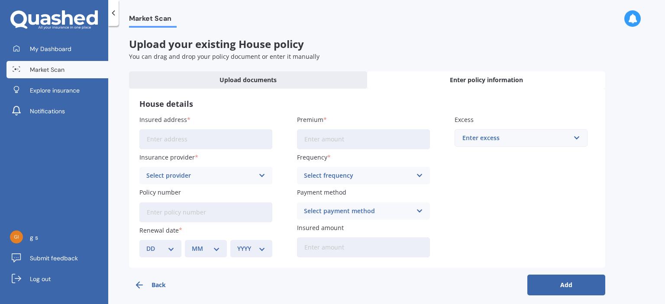
click at [203, 142] on input "Insured address" at bounding box center [205, 140] width 133 height 20
type input "3/135 Taniwha Street, Glen Innes, Auckland 1072"
click at [212, 178] on div "Select provider" at bounding box center [200, 176] width 108 height 10
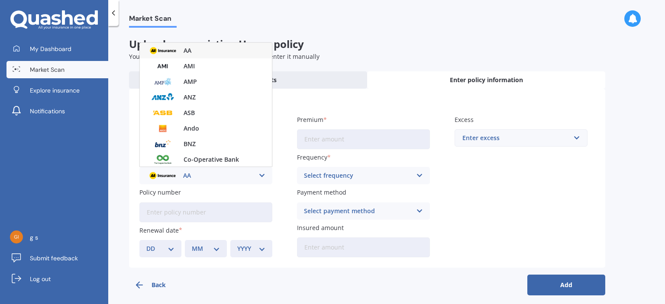
click at [175, 52] on img at bounding box center [163, 51] width 32 height 12
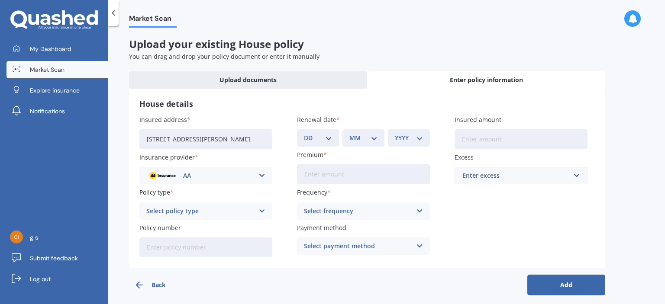
click at [178, 208] on div "Select policy type" at bounding box center [200, 212] width 108 height 10
click at [198, 228] on span "Home Insurance Policy" at bounding box center [181, 228] width 68 height 6
click at [191, 249] on input "Policy number" at bounding box center [205, 248] width 133 height 20
type input "AHM034543004"
click at [334, 136] on div "DD 01 02 03 04 05 06 07 08 09 10 11 12 13 14 15 16 17 18 19 20 21 22 23 24 25 2…" at bounding box center [318, 138] width 42 height 17
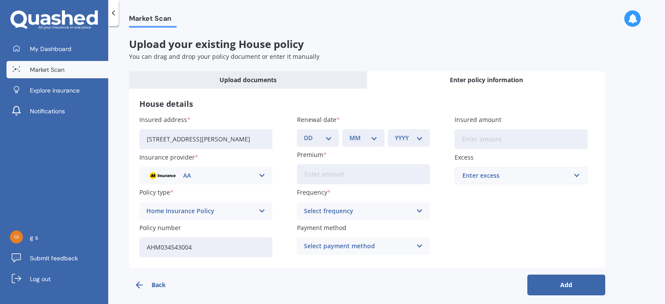
drag, startPoint x: 331, startPoint y: 133, endPoint x: 307, endPoint y: 133, distance: 24.3
click at [307, 133] on div "DD 01 02 03 04 05 06 07 08 09 10 11 12 13 14 15 16 17 18 19 20 21 22 23 24 25 2…" at bounding box center [318, 138] width 42 height 17
click at [309, 136] on select "DD 01 02 03 04 05 06 07 08 09 10 11 12 13 14 15 16 17 18 19 20 21 22 23 24 25 2…" at bounding box center [318, 138] width 28 height 10
select select "04"
click at [304, 133] on select "DD 01 02 03 04 05 06 07 08 09 10 11 12 13 14 15 16 17 18 19 20 21 22 23 24 25 2…" at bounding box center [318, 138] width 28 height 10
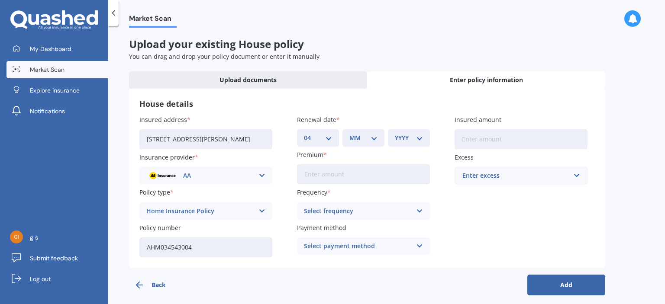
click at [359, 137] on select "MM 01 02 03 04 05 06 07 08 09 10 11 12" at bounding box center [364, 138] width 28 height 10
select select "10"
click at [350, 133] on select "MM 01 02 03 04 05 06 07 08 09 10 11 12" at bounding box center [364, 138] width 28 height 10
click at [408, 140] on select "YYYY 2027 2026 2025 2024 2023 2022 2021 2020 2019 2018 2017 2016 2015 2014 2013…" at bounding box center [409, 138] width 28 height 10
select select "2025"
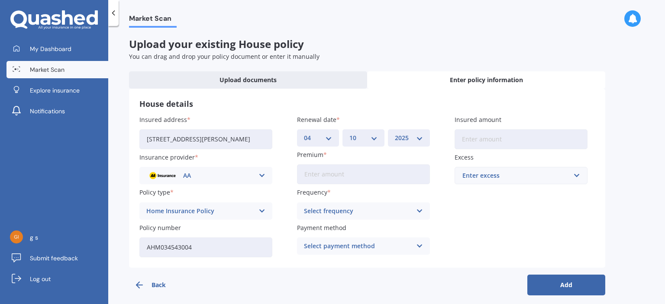
click at [395, 133] on select "YYYY 2027 2026 2025 2024 2023 2022 2021 2020 2019 2018 2017 2016 2015 2014 2013…" at bounding box center [409, 138] width 28 height 10
click at [320, 173] on input "Premium" at bounding box center [363, 175] width 133 height 20
type input "$1,318.44"
click at [386, 213] on div "Select frequency" at bounding box center [358, 212] width 108 height 10
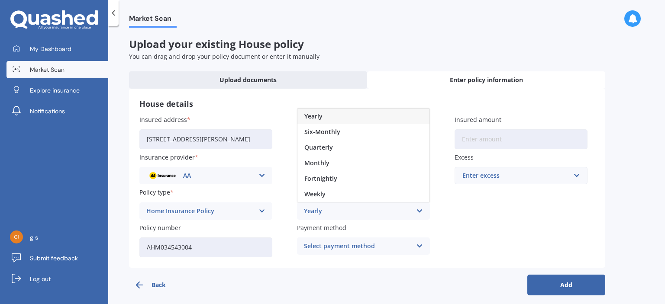
click at [341, 116] on div "Yearly" at bounding box center [364, 117] width 132 height 16
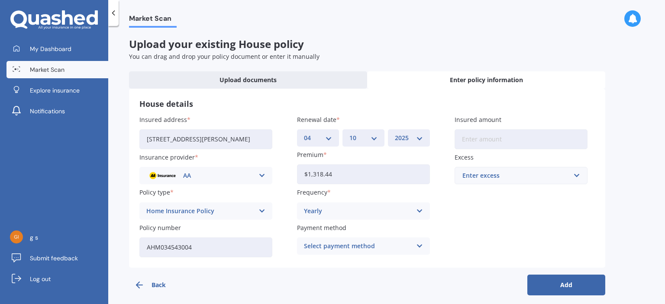
click at [353, 248] on div "Select payment method" at bounding box center [358, 247] width 108 height 10
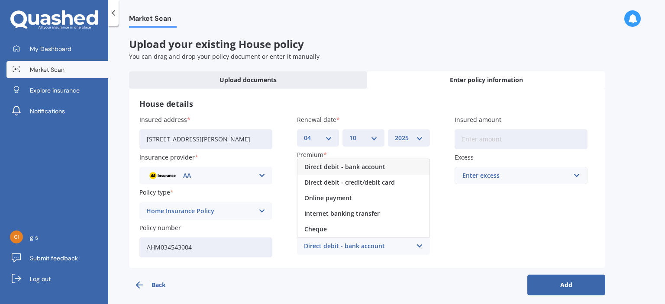
click at [369, 170] on span "Direct debit - bank account" at bounding box center [344, 167] width 81 height 6
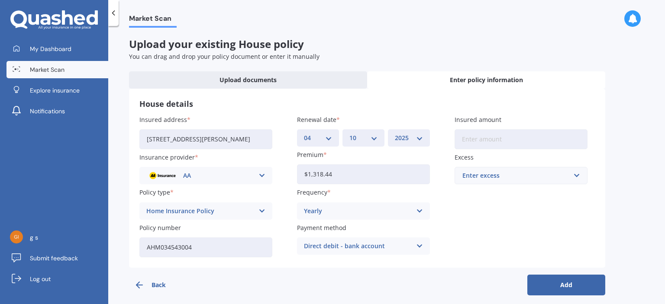
click at [507, 143] on input "Insured amount" at bounding box center [521, 140] width 133 height 20
type input "$460,300"
click at [489, 177] on div "Enter excess" at bounding box center [516, 176] width 107 height 10
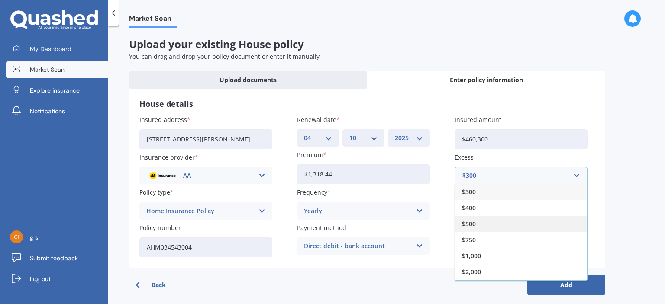
click at [478, 224] on div "$500" at bounding box center [521, 224] width 132 height 16
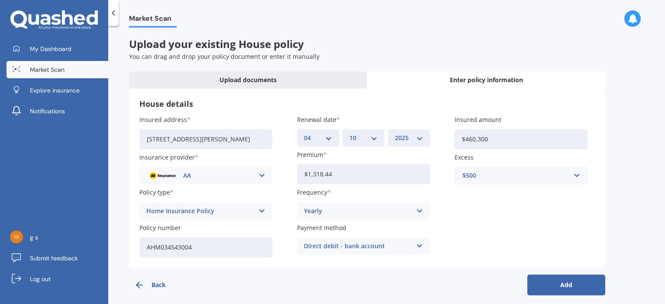
click at [490, 176] on div "$500" at bounding box center [516, 176] width 107 height 10
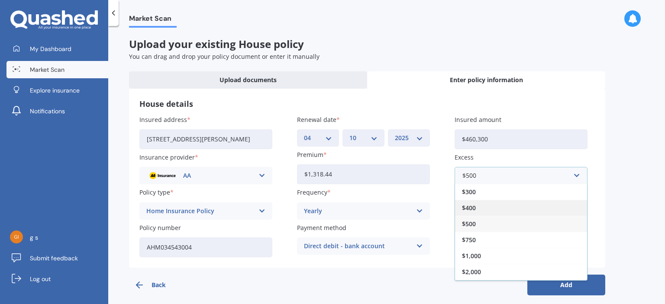
click at [478, 206] on div "$400" at bounding box center [521, 208] width 132 height 16
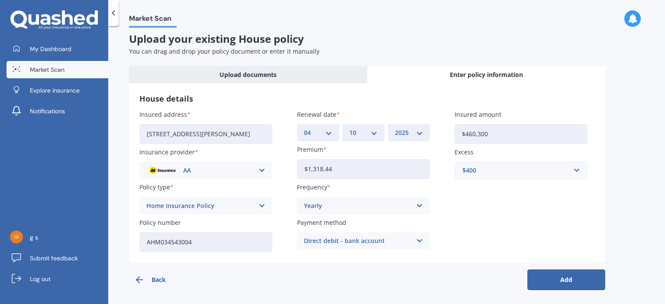
scroll to position [7, 0]
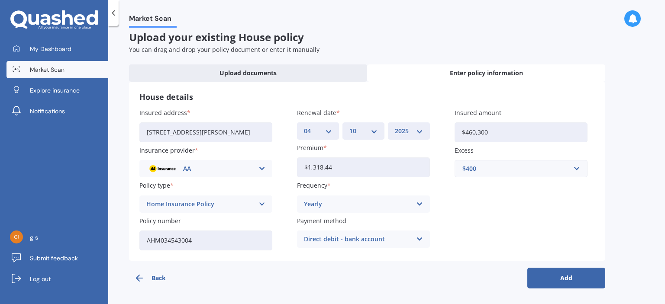
click at [547, 276] on button "Add" at bounding box center [567, 278] width 78 height 21
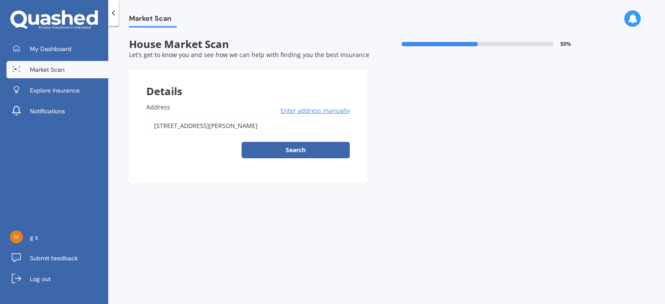
click at [222, 127] on input "3/135 Taniwha Street, Glen Innes, Auckland 1072" at bounding box center [248, 126] width 204 height 18
click at [69, 45] on span "My Dashboard" at bounding box center [51, 49] width 42 height 9
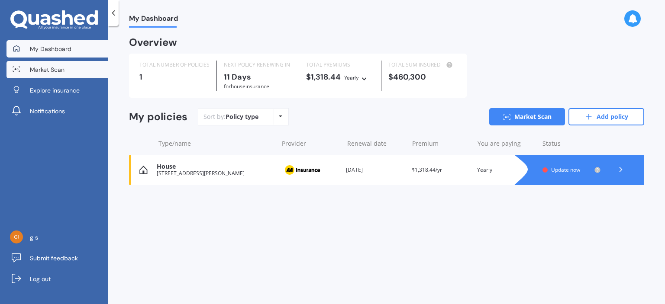
click at [49, 71] on span "Market Scan" at bounding box center [47, 69] width 35 height 9
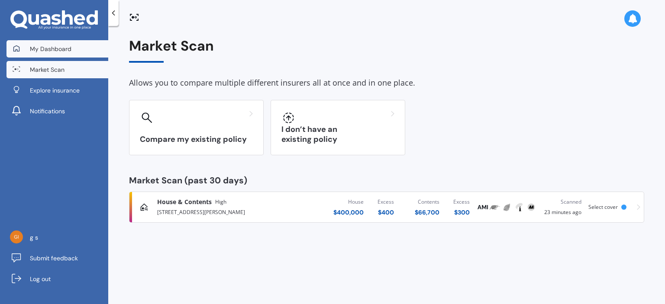
click at [71, 49] on link "My Dashboard" at bounding box center [57, 48] width 102 height 17
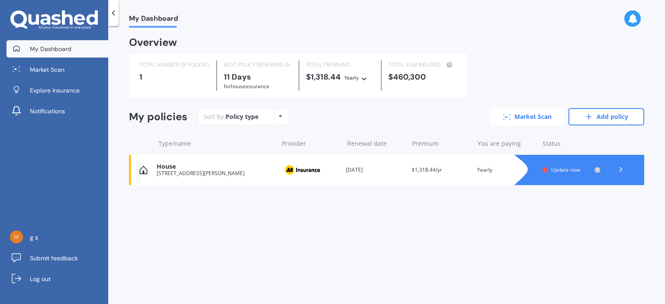
click at [520, 117] on link "Market Scan" at bounding box center [527, 116] width 76 height 17
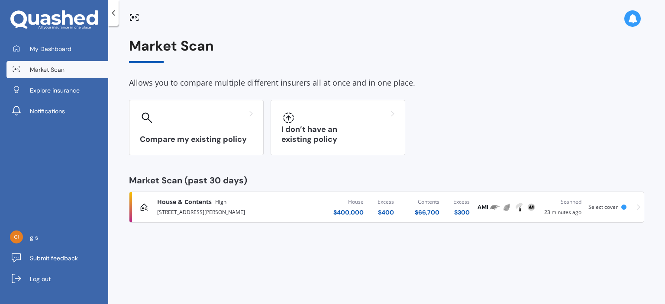
click at [146, 208] on icon at bounding box center [146, 209] width 3 height 3
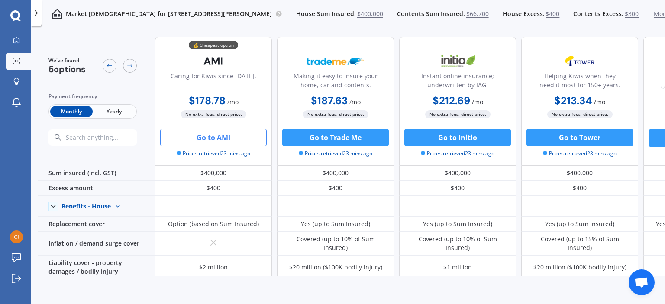
click at [35, 19] on div at bounding box center [36, 13] width 10 height 26
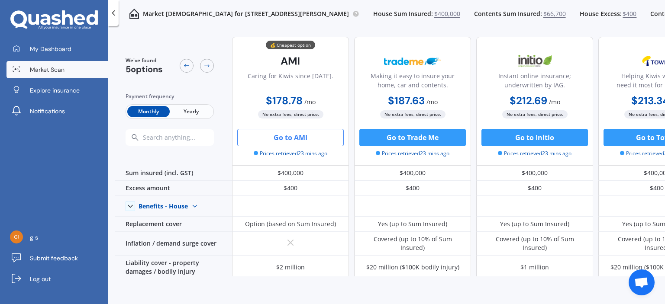
click at [52, 72] on span "Market Scan" at bounding box center [47, 69] width 35 height 9
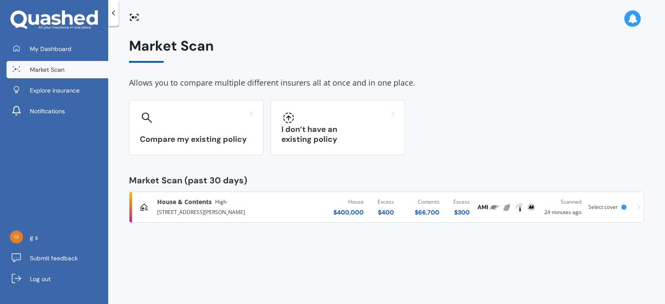
click at [639, 208] on icon at bounding box center [638, 207] width 3 height 6
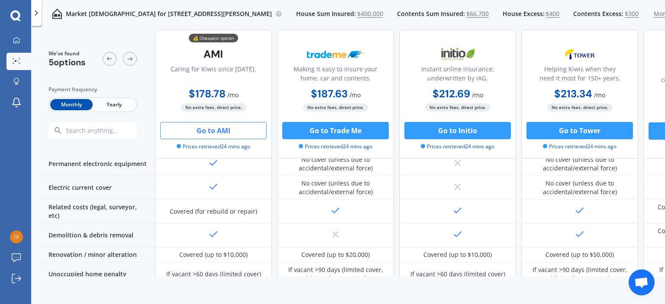
scroll to position [415, 0]
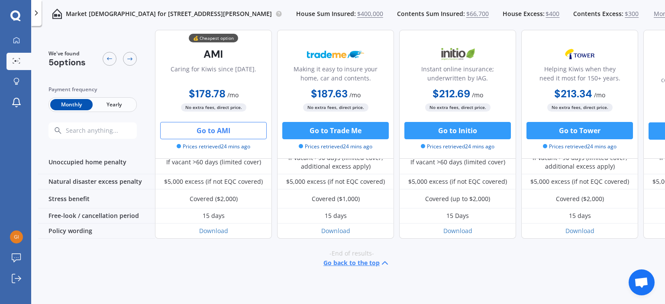
click at [344, 259] on button "Go back to the top" at bounding box center [357, 263] width 67 height 10
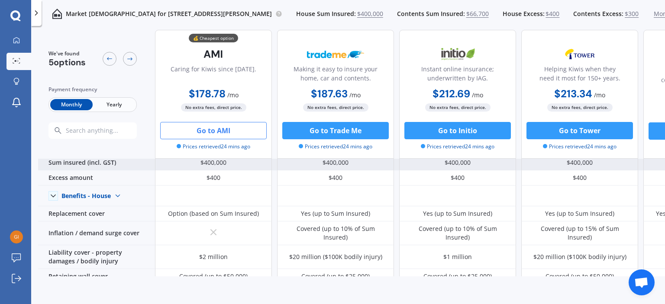
scroll to position [0, 0]
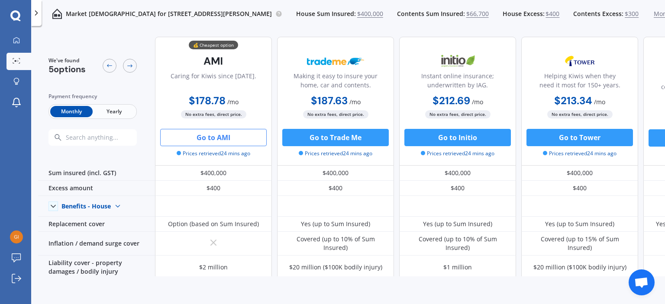
click at [40, 14] on icon at bounding box center [36, 13] width 9 height 9
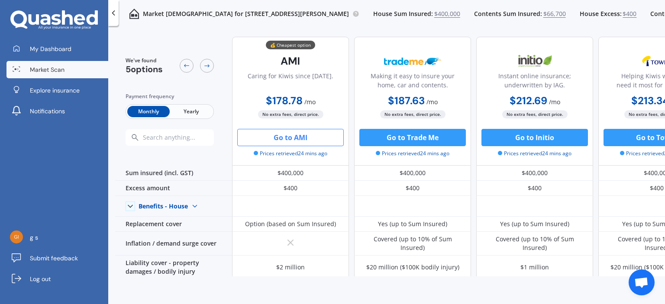
click at [35, 69] on span "Market Scan" at bounding box center [47, 69] width 35 height 9
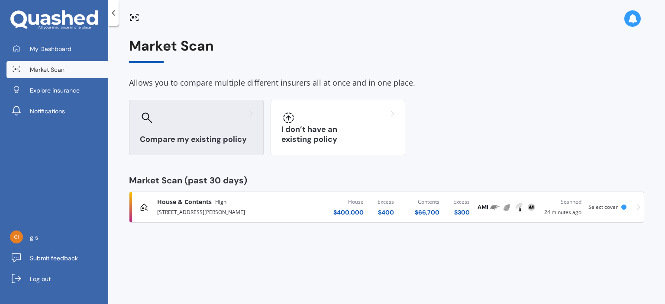
click at [208, 129] on div "Compare my existing policy" at bounding box center [196, 127] width 135 height 55
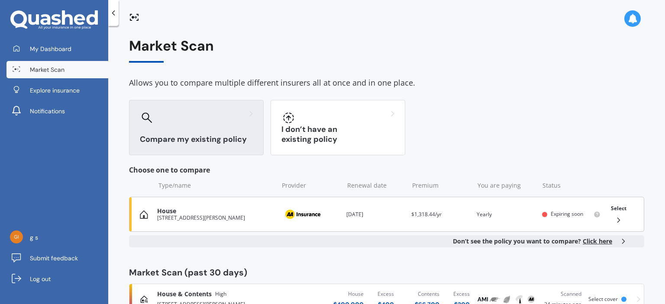
click at [501, 211] on div "You are paying Yearly" at bounding box center [506, 215] width 58 height 9
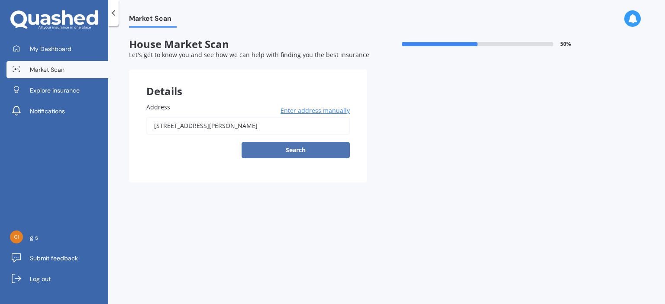
click at [293, 148] on button "Search" at bounding box center [296, 150] width 108 height 16
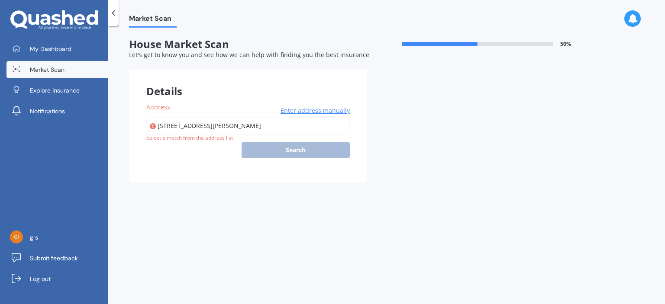
click at [234, 131] on input "3/135 Taniwha Street, Glen Innes, Auckland 1072" at bounding box center [248, 126] width 204 height 18
type input "3/135 Taniwha Street, Glen Innes, Auckland 1072"
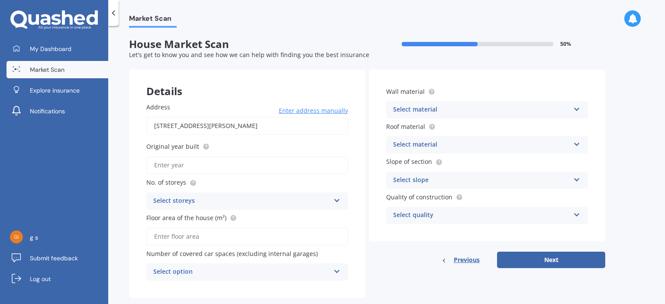
click at [168, 165] on input "Original year built" at bounding box center [247, 165] width 202 height 18
type input "2024"
click at [198, 196] on div "Select storeys" at bounding box center [241, 201] width 177 height 10
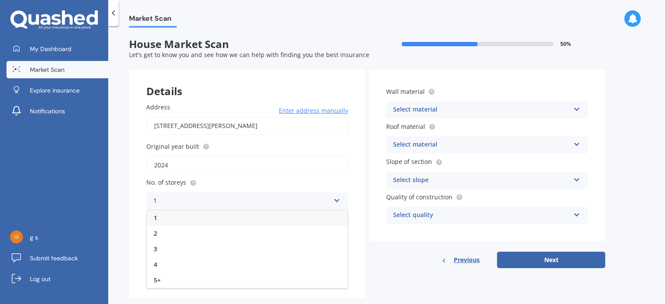
click at [158, 231] on div "2" at bounding box center [247, 234] width 201 height 16
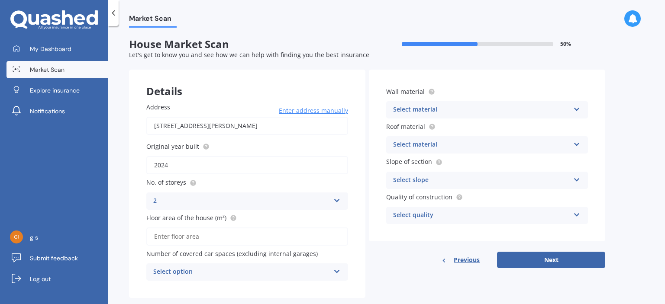
click at [166, 238] on input "Floor area of the house (m²)" at bounding box center [247, 237] width 202 height 18
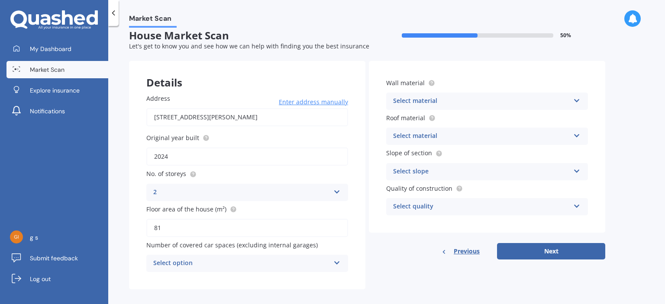
scroll to position [16, 0]
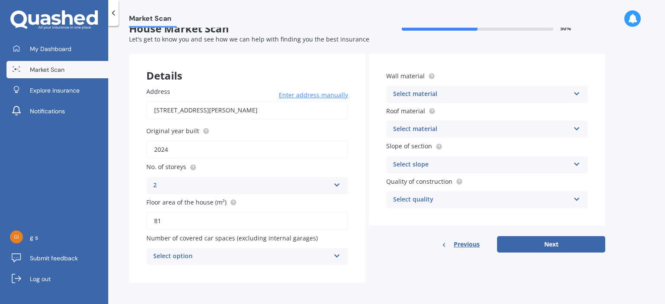
type input "81"
click at [191, 256] on div "Select option" at bounding box center [241, 257] width 177 height 10
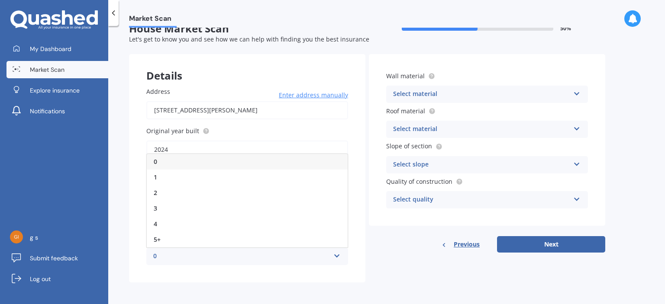
click at [169, 157] on div "0" at bounding box center [247, 162] width 201 height 16
click at [502, 92] on div "Select material" at bounding box center [481, 94] width 177 height 10
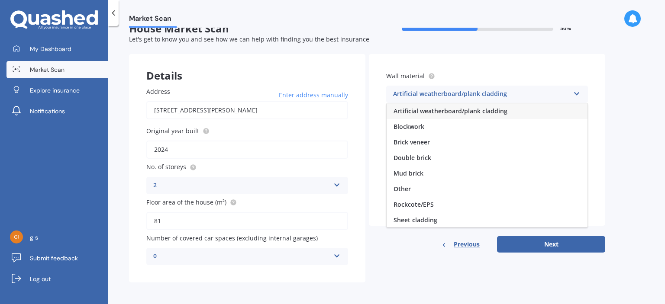
click at [419, 125] on span "Blockwork" at bounding box center [409, 127] width 31 height 8
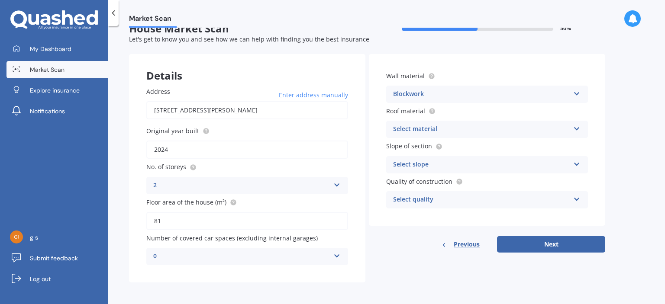
click at [419, 124] on div "Select material" at bounding box center [481, 129] width 177 height 10
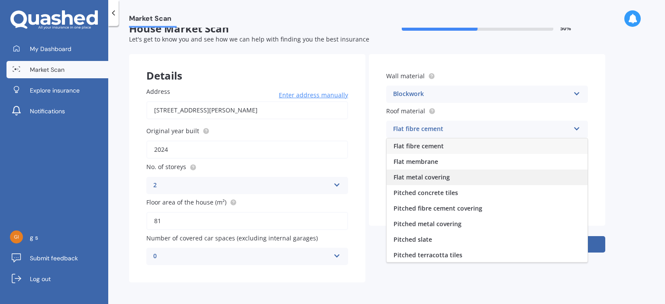
click at [447, 179] on span "Flat metal covering" at bounding box center [422, 177] width 56 height 8
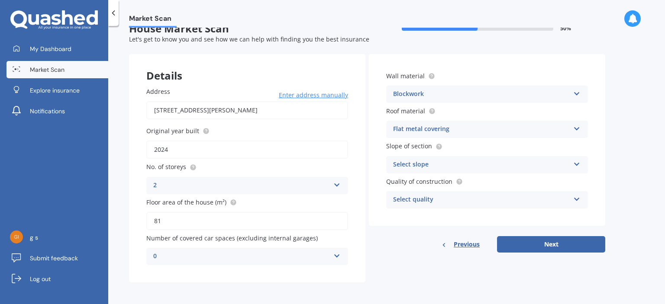
click at [435, 162] on div "Select slope" at bounding box center [481, 165] width 177 height 10
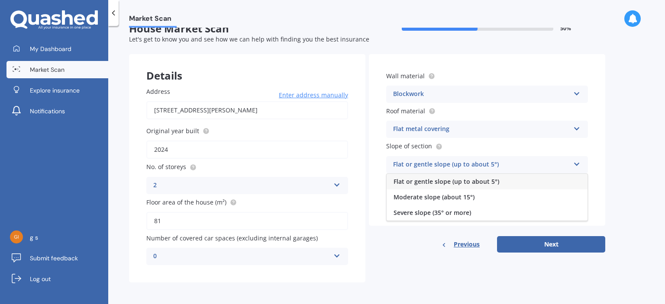
click at [420, 180] on span "Flat or gentle slope (up to about 5°)" at bounding box center [447, 182] width 106 height 8
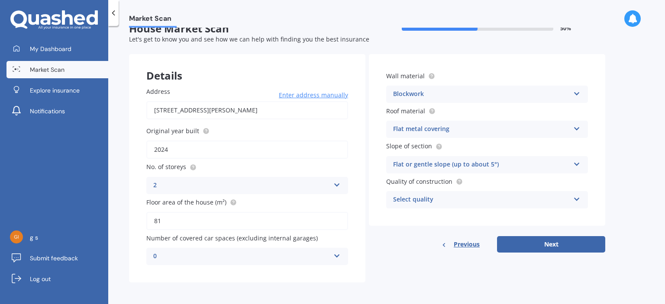
click at [432, 195] on div "Select quality" at bounding box center [481, 200] width 177 height 10
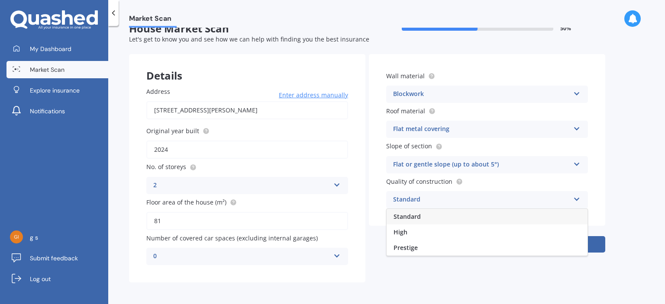
click at [418, 215] on span "Standard" at bounding box center [407, 217] width 27 height 8
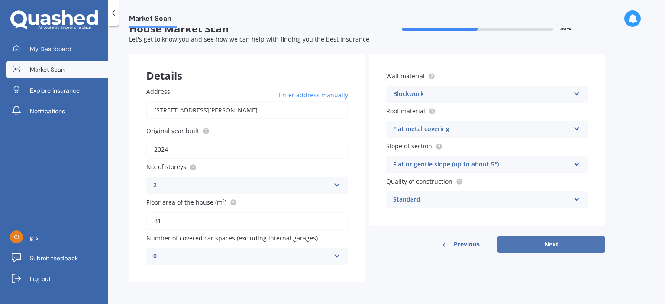
click at [551, 246] on button "Next" at bounding box center [551, 244] width 108 height 16
select select "13"
select select "10"
select select "1993"
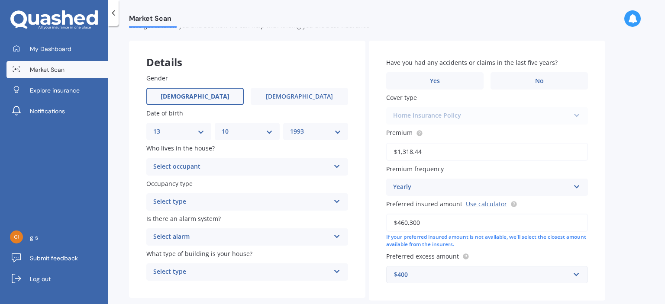
scroll to position [43, 0]
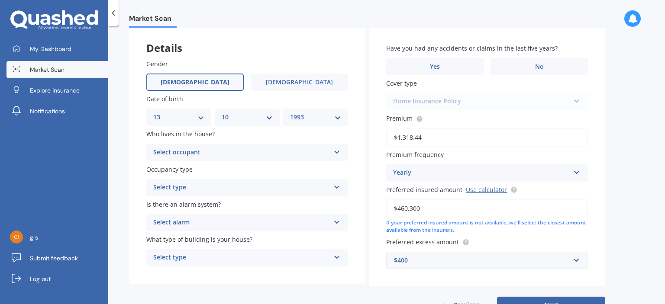
click at [195, 152] on div "Select occupant" at bounding box center [241, 153] width 177 height 10
click at [189, 168] on div "Owner" at bounding box center [247, 170] width 201 height 16
click at [192, 190] on div "Select type" at bounding box center [241, 188] width 177 height 10
click at [185, 202] on span "Permanent" at bounding box center [170, 205] width 33 height 8
click at [207, 226] on div "Select alarm" at bounding box center [241, 223] width 177 height 10
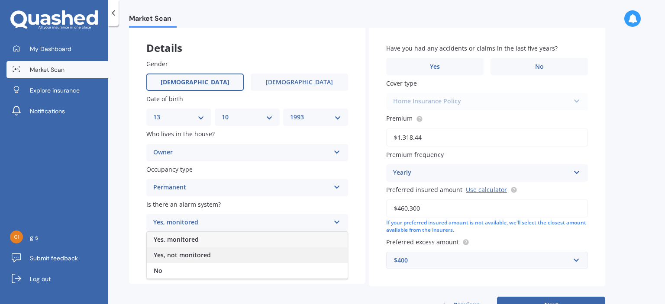
click at [204, 256] on span "Yes, not monitored" at bounding box center [182, 255] width 57 height 8
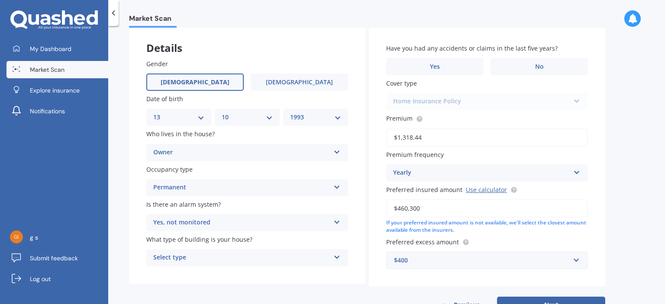
click at [195, 258] on div "Select type" at bounding box center [241, 258] width 177 height 10
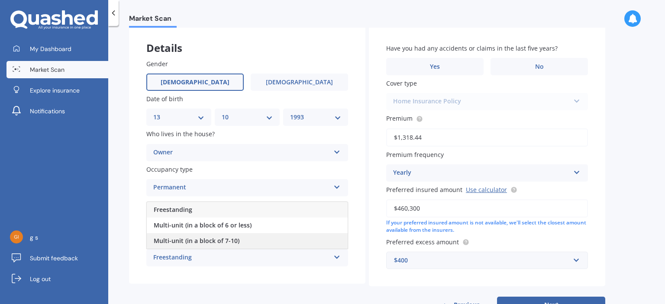
click at [207, 245] on span "Multi-unit (in a block of 7-10)" at bounding box center [197, 241] width 86 height 8
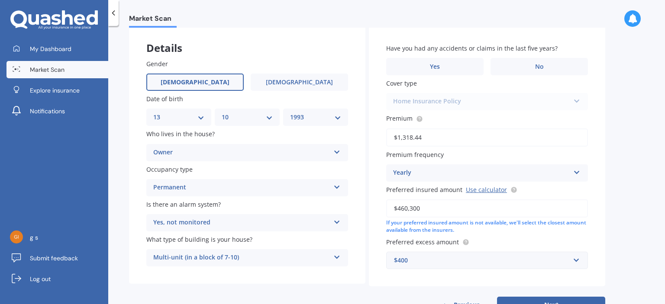
click at [535, 58] on div "Have you had any accidents or claims in the last five years? Yes No" at bounding box center [487, 60] width 202 height 32
click at [422, 172] on div "Yearly" at bounding box center [481, 173] width 177 height 10
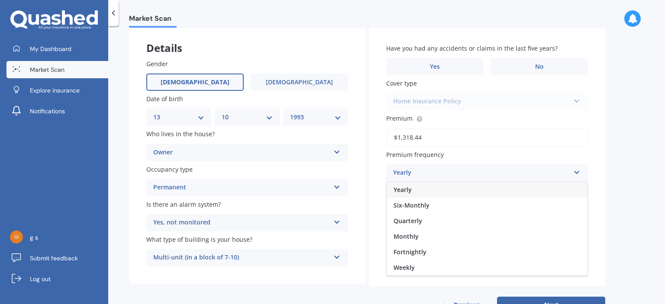
click at [422, 172] on div "Yearly" at bounding box center [481, 173] width 177 height 10
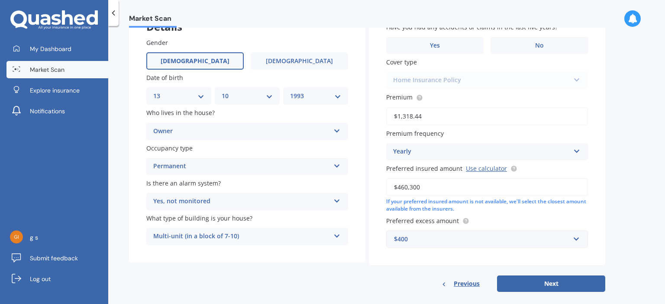
scroll to position [75, 0]
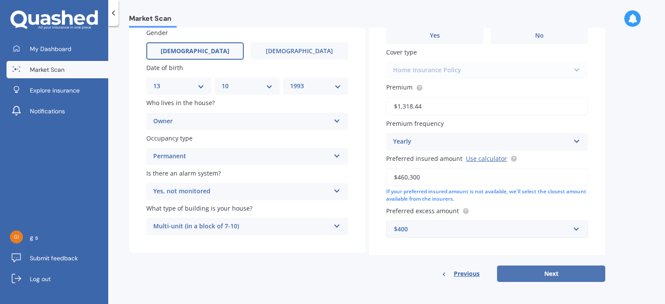
click at [547, 275] on button "Next" at bounding box center [551, 274] width 108 height 16
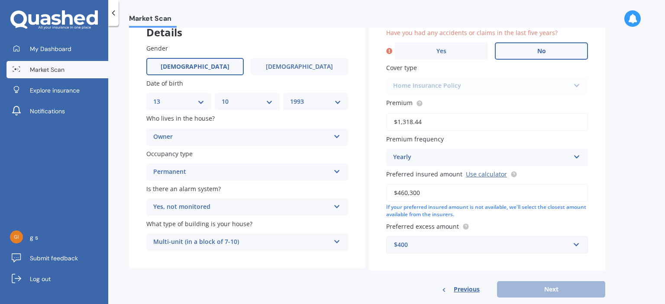
drag, startPoint x: 537, startPoint y: 50, endPoint x: 536, endPoint y: 55, distance: 5.3
click at [538, 50] on span "No" at bounding box center [542, 51] width 9 height 7
click at [0, 0] on input "No" at bounding box center [0, 0] width 0 height 0
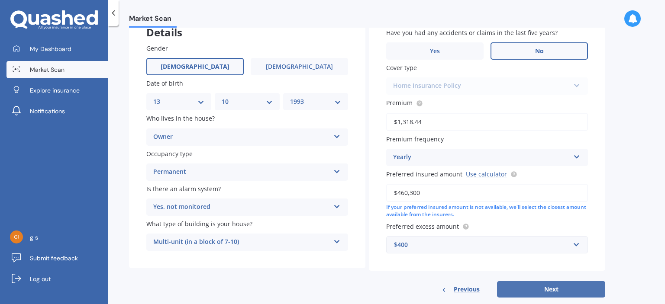
click at [529, 286] on button "Next" at bounding box center [551, 290] width 108 height 16
select select "13"
select select "10"
select select "1993"
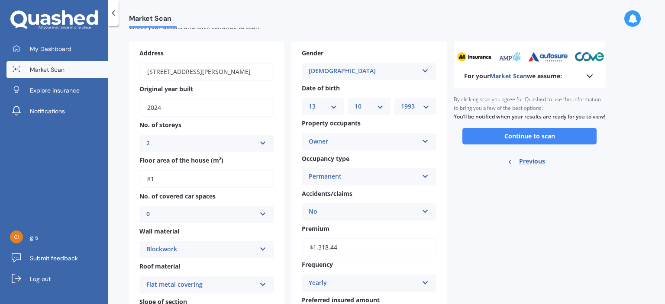
scroll to position [43, 0]
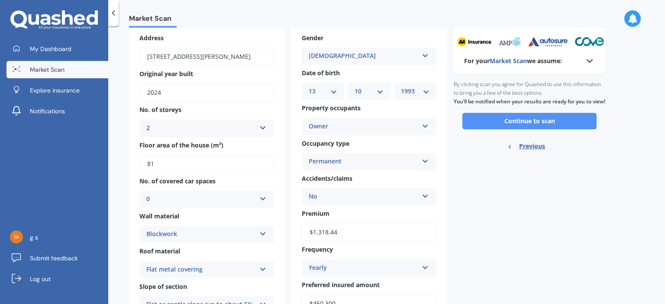
click at [528, 128] on button "Continue to scan" at bounding box center [530, 121] width 134 height 16
